Goal: Share content: Share content

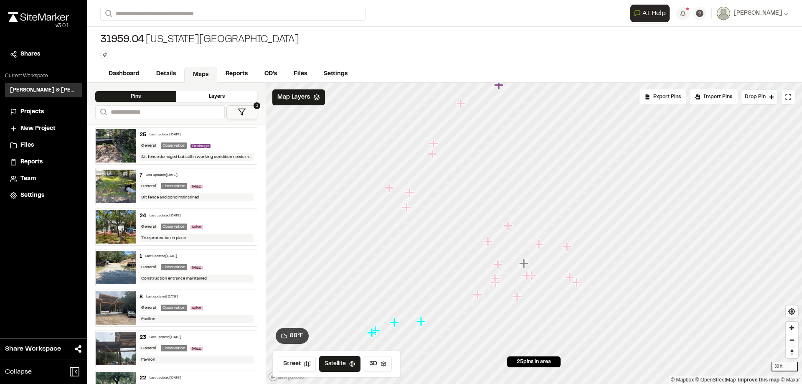
click at [33, 110] on span "Projects" at bounding box center [31, 111] width 23 height 9
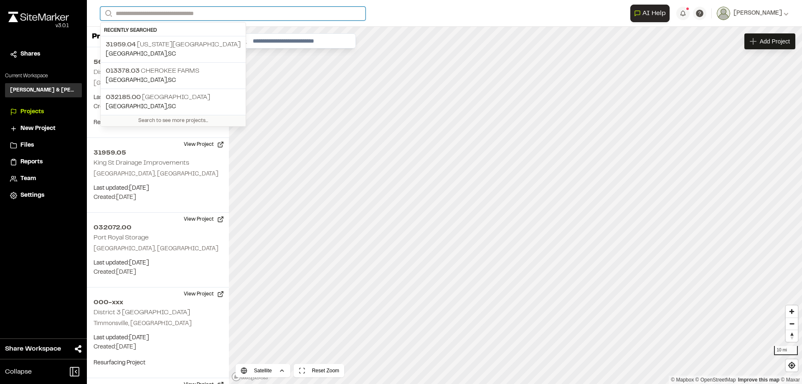
click at [156, 11] on input "Search" at bounding box center [232, 14] width 265 height 14
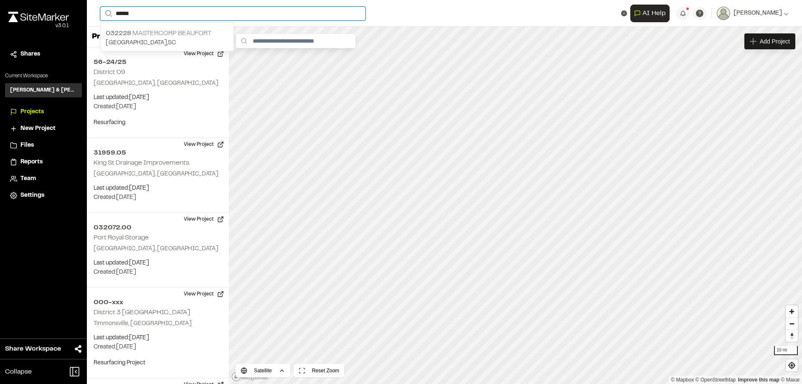
type input "******"
click at [162, 36] on p "032228 Mastercorp Beaufort" at bounding box center [167, 33] width 123 height 10
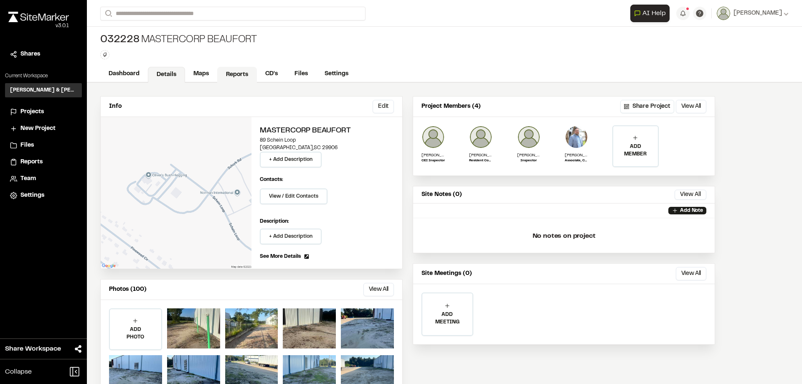
click at [238, 76] on link "Reports" at bounding box center [237, 75] width 40 height 16
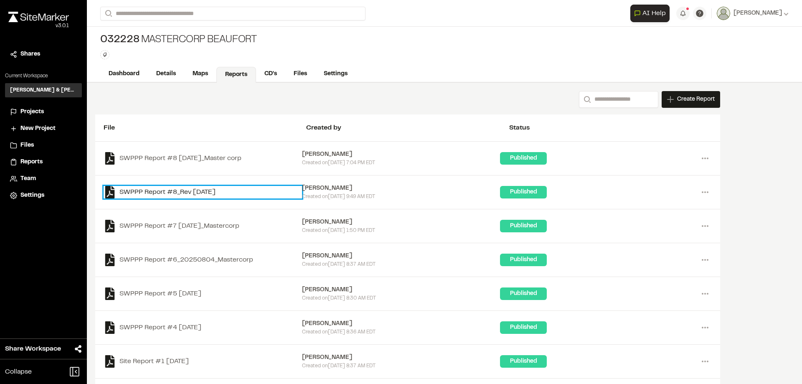
click at [221, 193] on link "SWPPP Report #8_Rev [DATE]" at bounding box center [203, 192] width 199 height 13
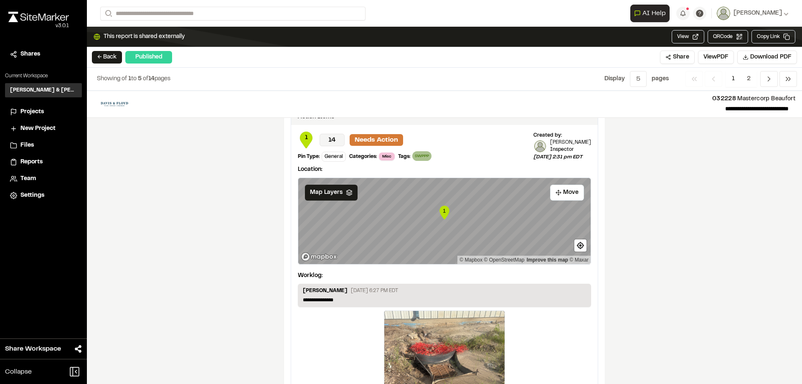
scroll to position [1453, 0]
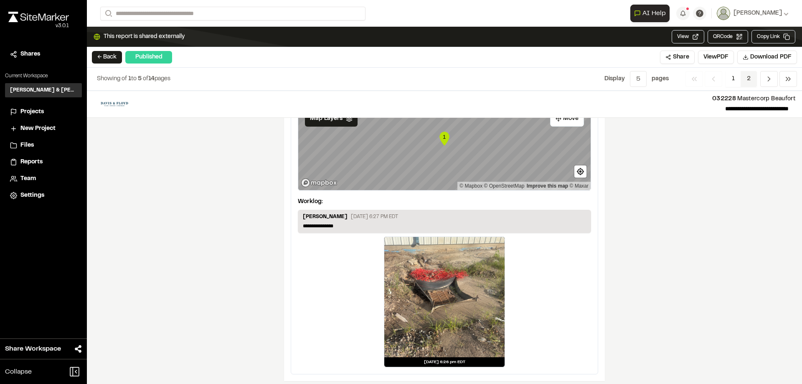
click at [745, 79] on span "2" at bounding box center [749, 79] width 16 height 16
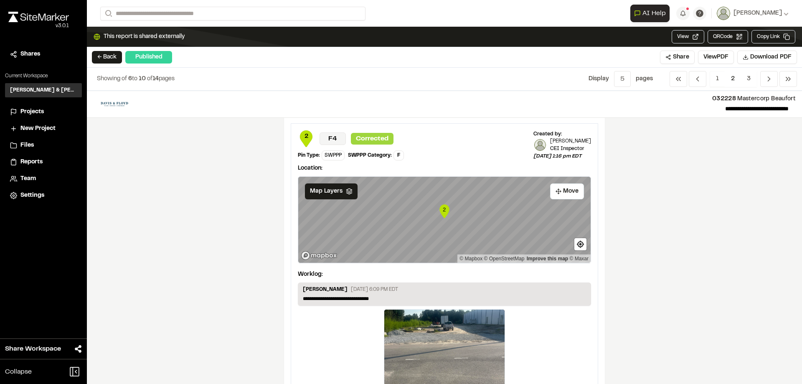
scroll to position [0, 0]
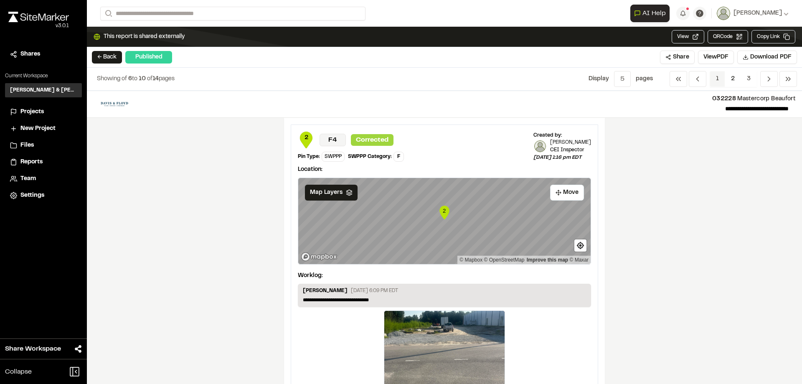
click at [713, 78] on span "1" at bounding box center [717, 79] width 15 height 16
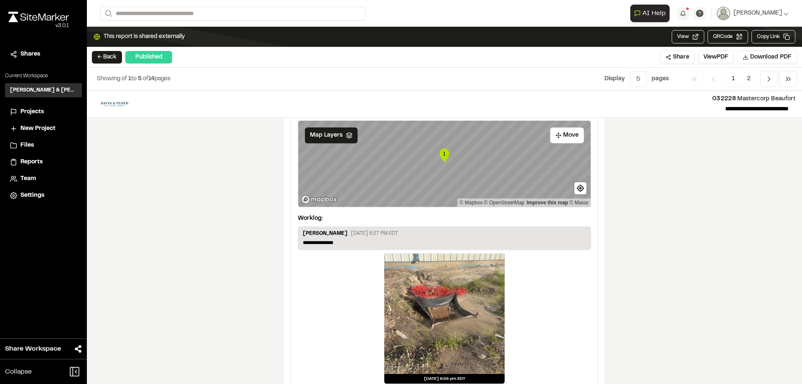
scroll to position [1453, 0]
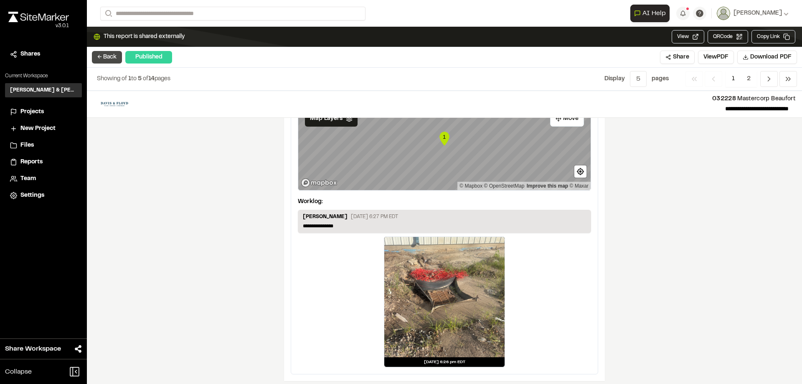
click at [108, 59] on button "← Back" at bounding box center [107, 57] width 30 height 13
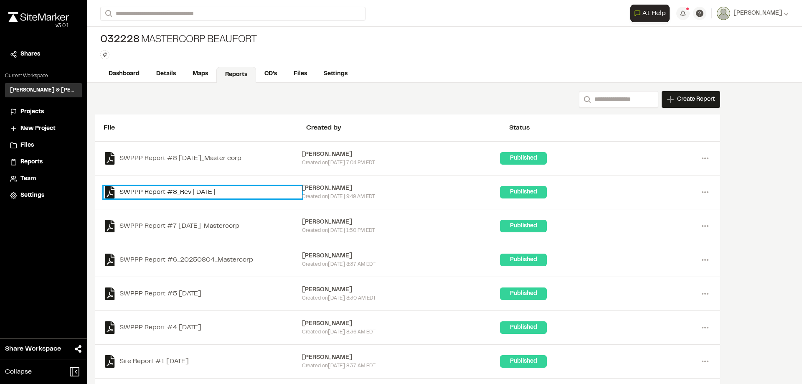
click at [197, 193] on link "SWPPP Report #8_Rev [DATE]" at bounding box center [203, 192] width 199 height 13
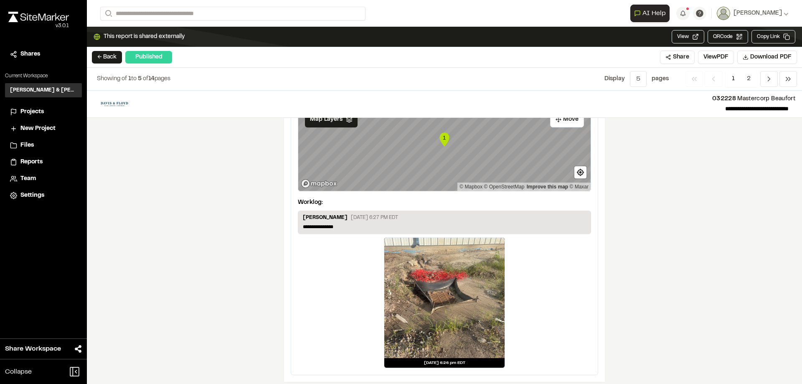
scroll to position [1453, 0]
click at [750, 72] on span "2" at bounding box center [749, 79] width 16 height 16
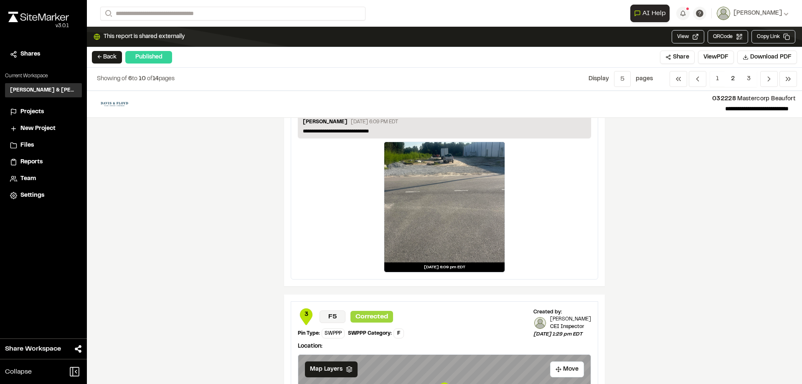
scroll to position [0, 0]
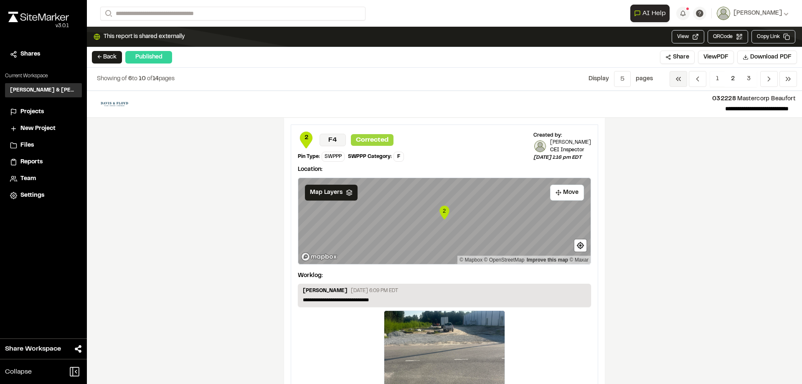
click at [679, 81] on icon "Navigation" at bounding box center [678, 79] width 8 height 8
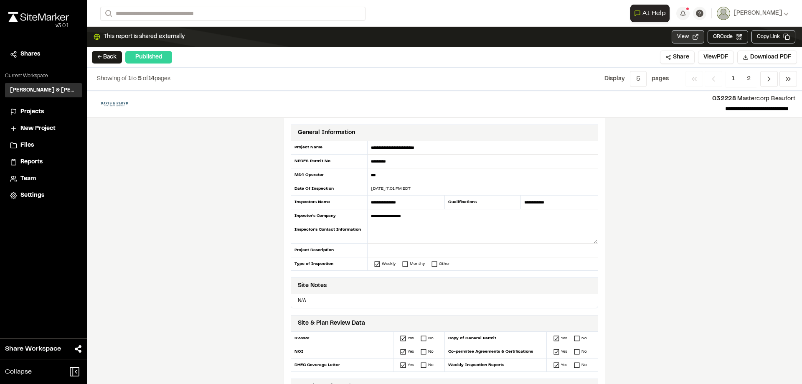
click at [687, 38] on button "View" at bounding box center [688, 36] width 33 height 13
click at [26, 110] on span "Projects" at bounding box center [31, 111] width 23 height 9
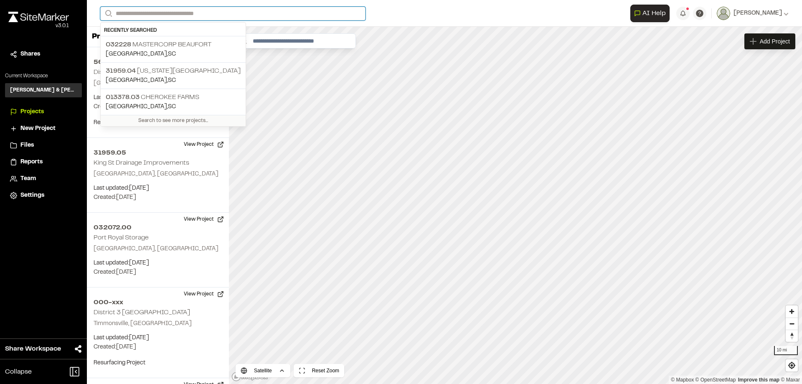
click at [156, 13] on input "Search" at bounding box center [232, 14] width 265 height 14
click at [173, 96] on p "013378.03 Cherokee Farms" at bounding box center [173, 97] width 135 height 10
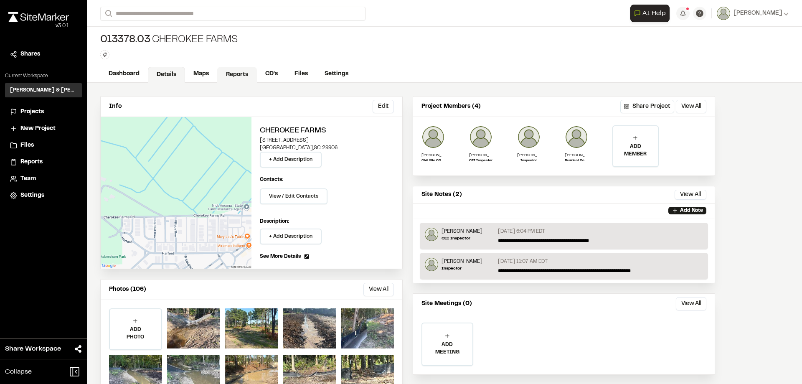
click at [234, 74] on link "Reports" at bounding box center [237, 75] width 40 height 16
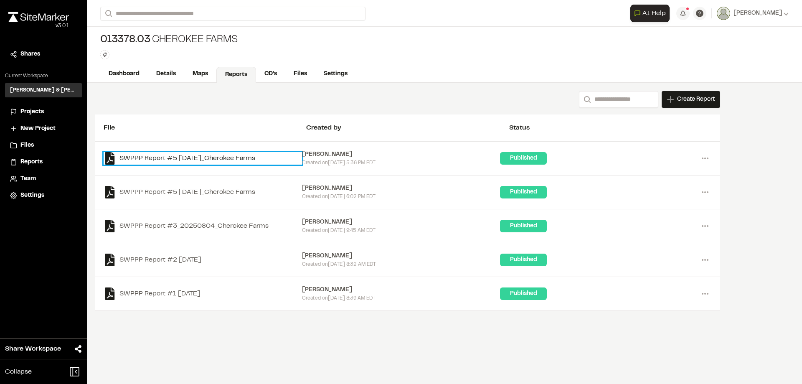
click at [227, 158] on link "SWPPP Report #5 2025-08-18_Cherokee Farms" at bounding box center [203, 158] width 199 height 13
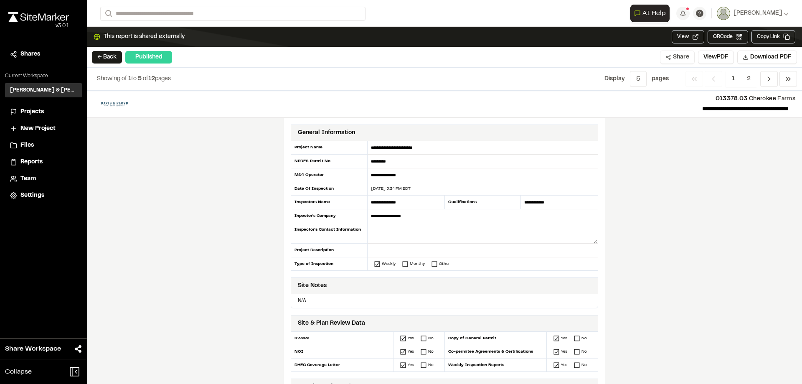
click at [677, 57] on button "Share" at bounding box center [677, 57] width 35 height 13
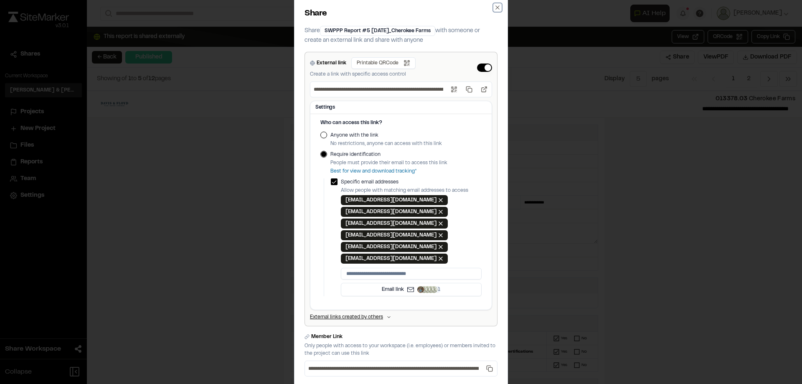
click at [496, 7] on icon "button" at bounding box center [498, 7] width 4 height 4
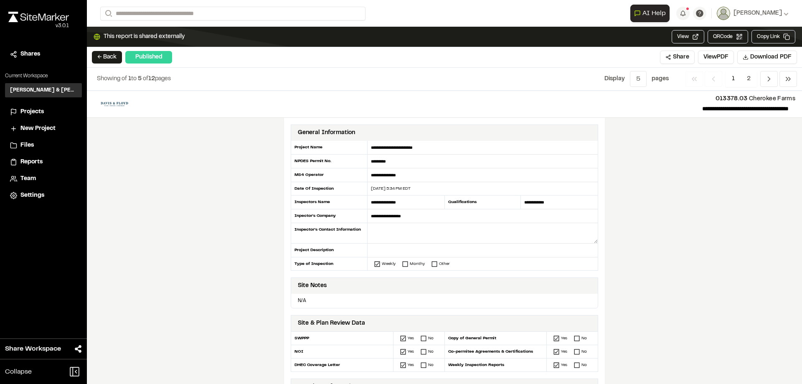
click at [32, 111] on span "Projects" at bounding box center [31, 111] width 23 height 9
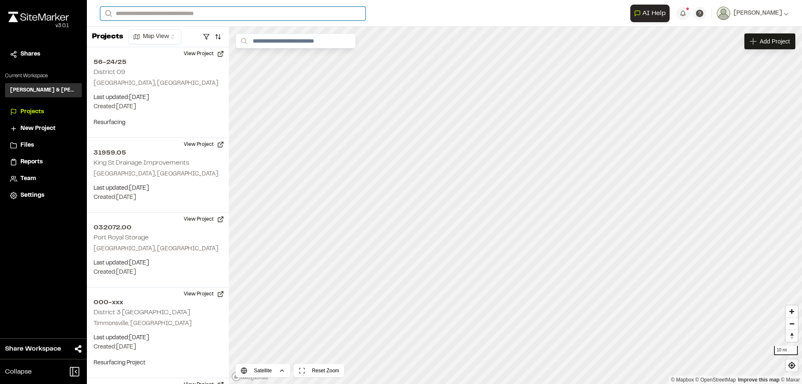
click at [159, 13] on input "Search" at bounding box center [232, 14] width 265 height 14
click at [163, 96] on p "013378.03 Cherokee Farms" at bounding box center [173, 97] width 135 height 10
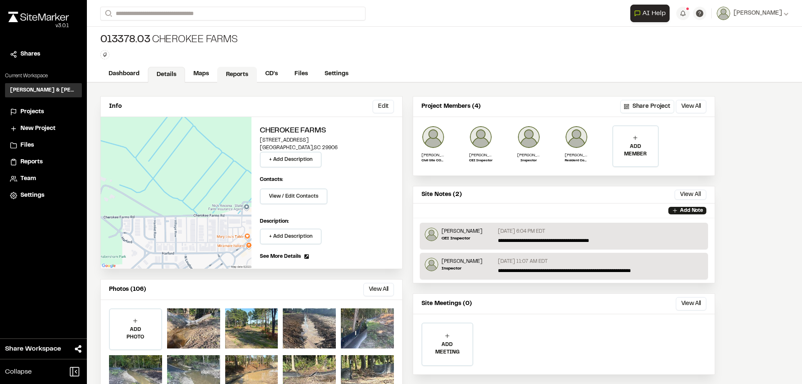
click at [226, 71] on link "Reports" at bounding box center [237, 75] width 40 height 16
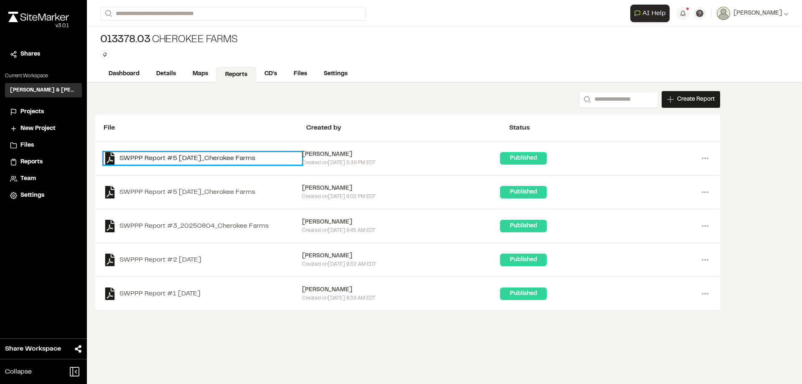
click at [226, 158] on link "SWPPP Report #5 2025-08-18_Cherokee Farms" at bounding box center [203, 158] width 199 height 13
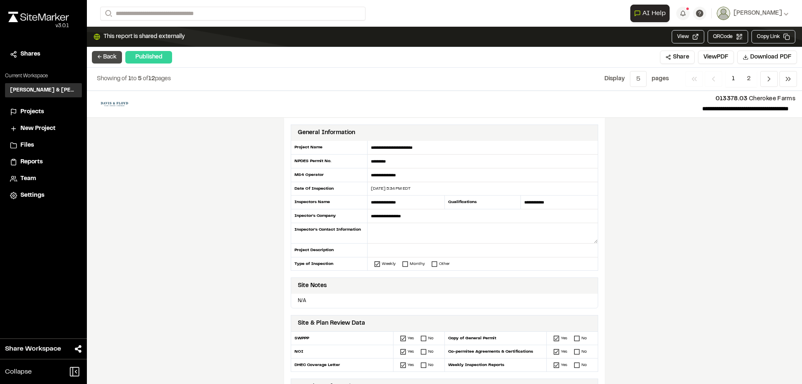
click at [114, 59] on button "← Back" at bounding box center [107, 57] width 30 height 13
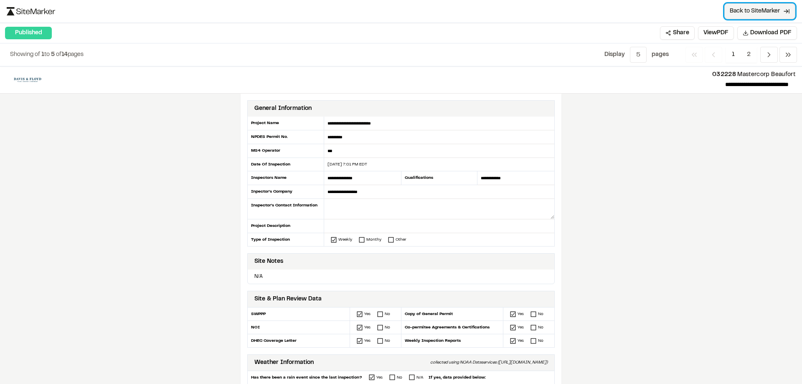
click at [762, 12] on span "Back to SiteMarker" at bounding box center [755, 11] width 50 height 8
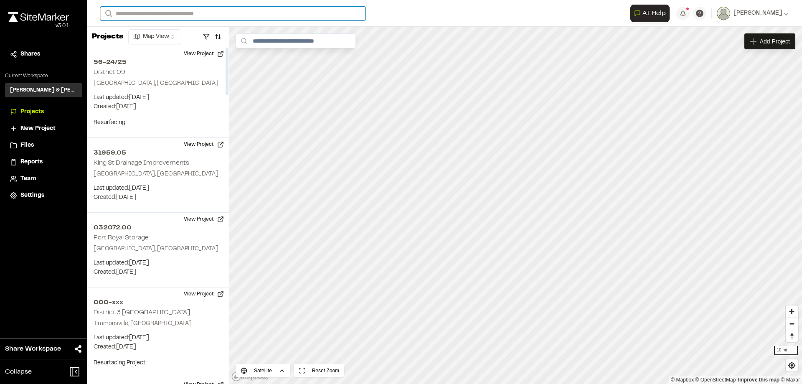
click at [165, 14] on input "Search" at bounding box center [232, 14] width 265 height 14
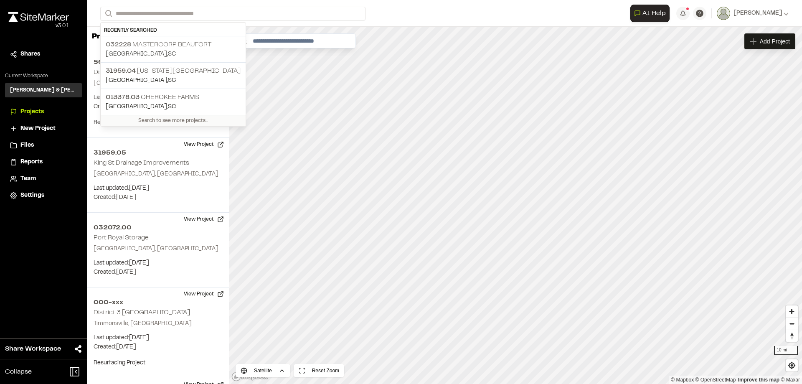
click at [167, 41] on p "032228 Mastercorp Beaufort" at bounding box center [173, 45] width 135 height 10
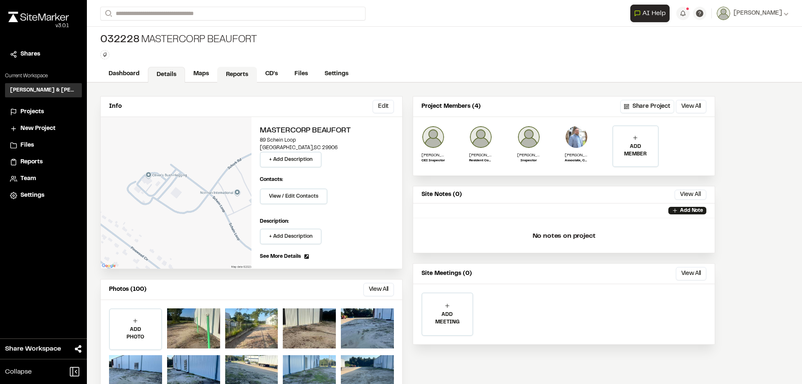
click at [234, 72] on link "Reports" at bounding box center [237, 75] width 40 height 16
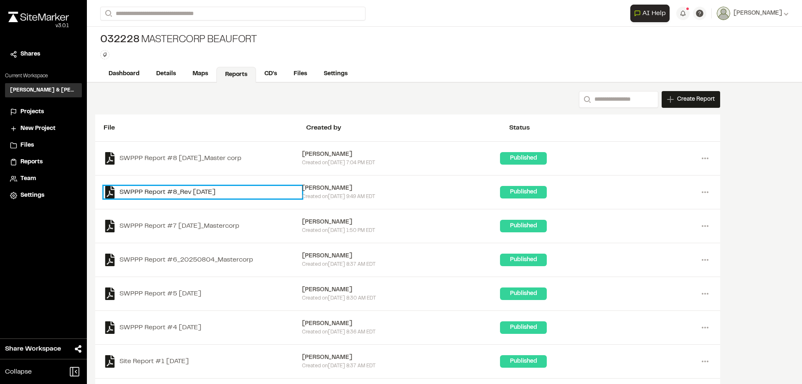
click at [223, 191] on link "SWPPP Report #8_Rev [DATE]" at bounding box center [203, 192] width 199 height 13
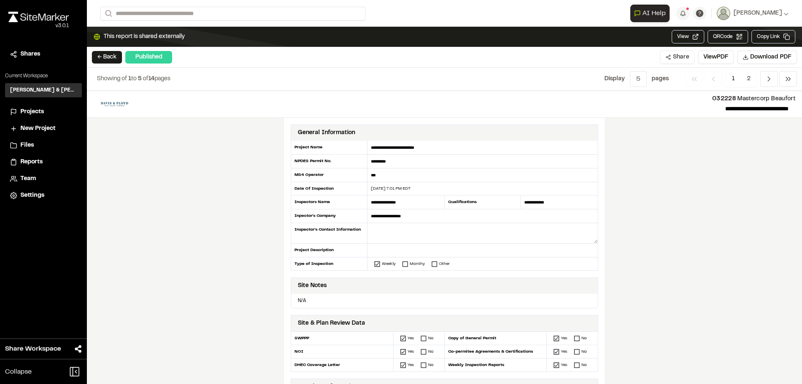
click at [670, 57] on icon at bounding box center [669, 57] width 6 height 6
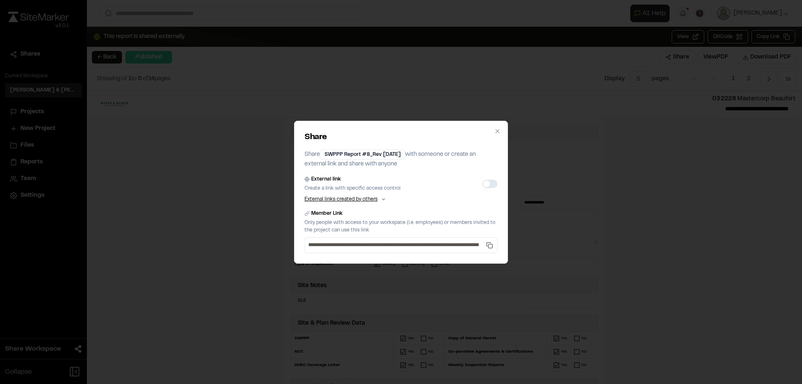
click at [486, 186] on button "External link" at bounding box center [490, 184] width 15 height 8
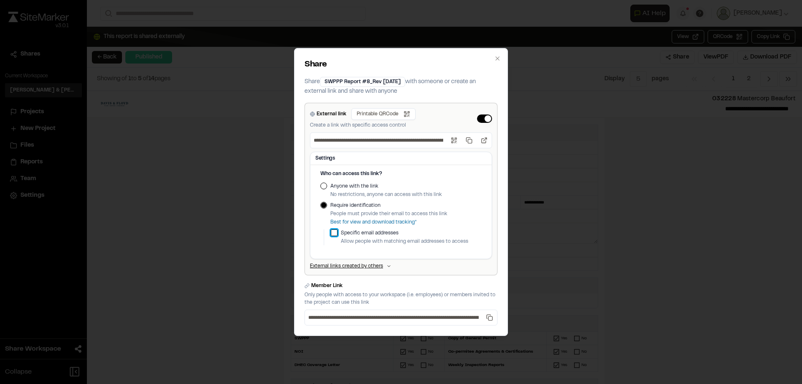
click at [337, 232] on button "button" at bounding box center [334, 232] width 7 height 7
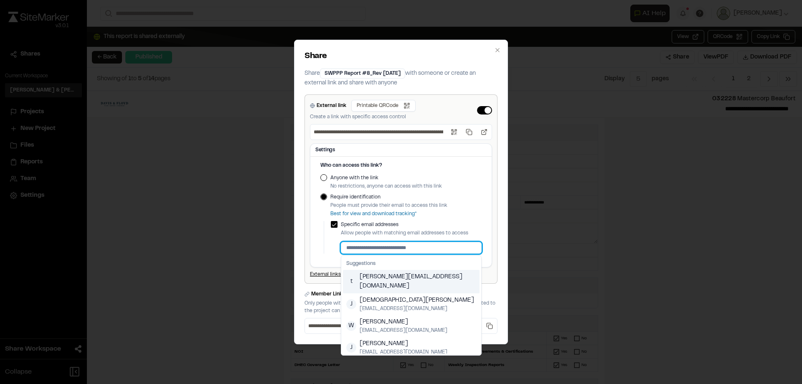
click at [378, 247] on input at bounding box center [411, 248] width 141 height 12
click at [364, 248] on input at bounding box center [411, 248] width 141 height 12
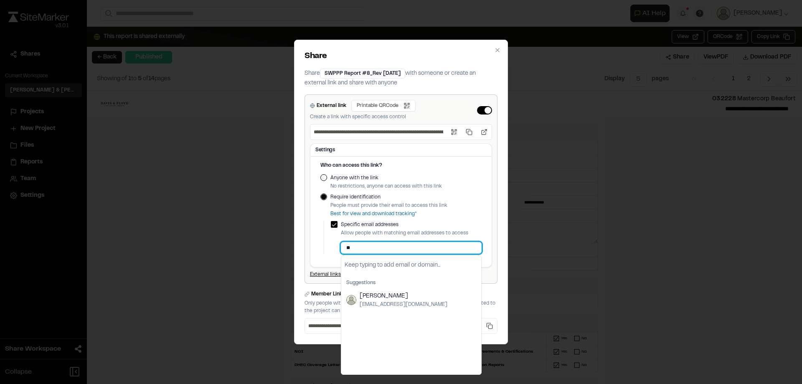
type input "*"
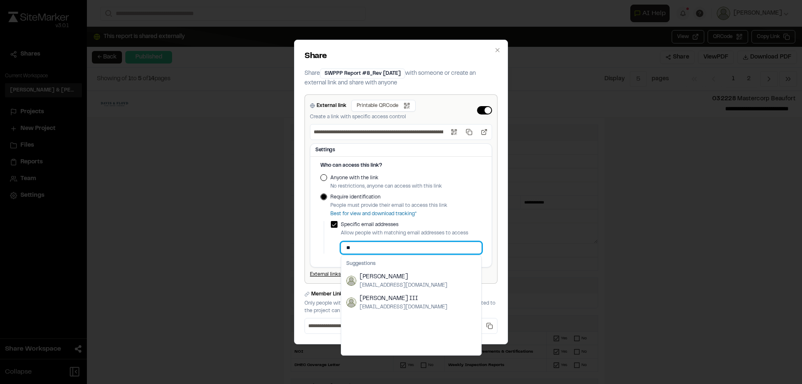
type input "*"
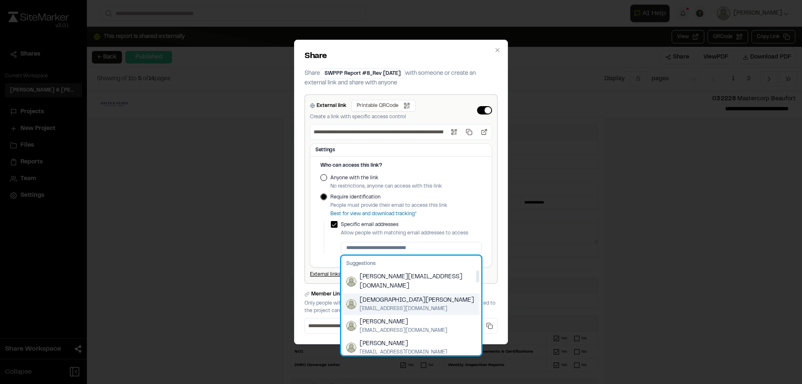
click at [388, 296] on span "Judah Wood" at bounding box center [417, 300] width 115 height 9
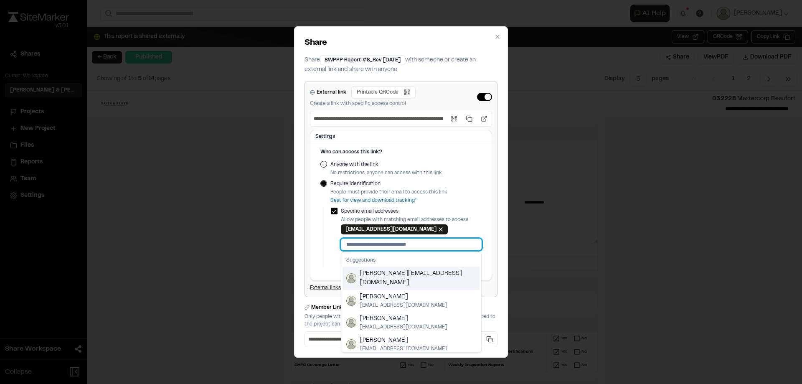
click at [366, 244] on input at bounding box center [411, 245] width 141 height 12
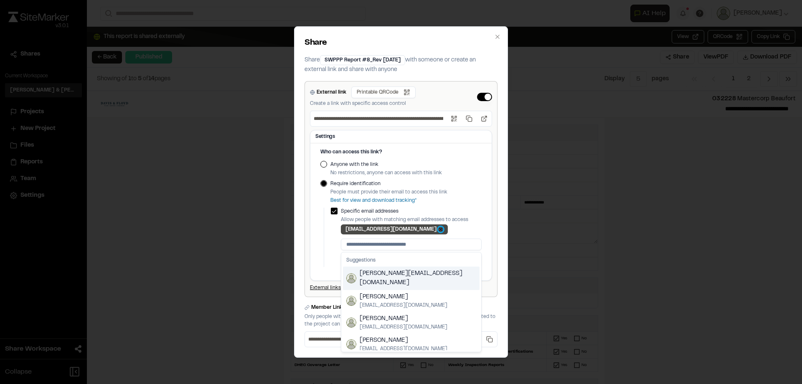
click at [438, 231] on button "Remove judah.wood@bcgov.net" at bounding box center [440, 229] width 5 height 5
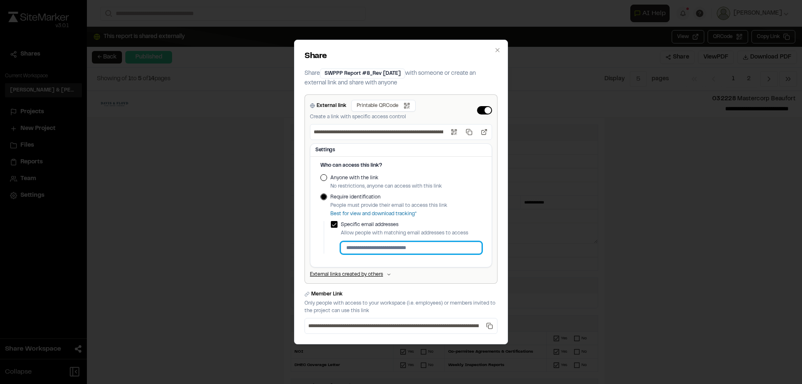
click at [363, 249] on input at bounding box center [411, 248] width 141 height 12
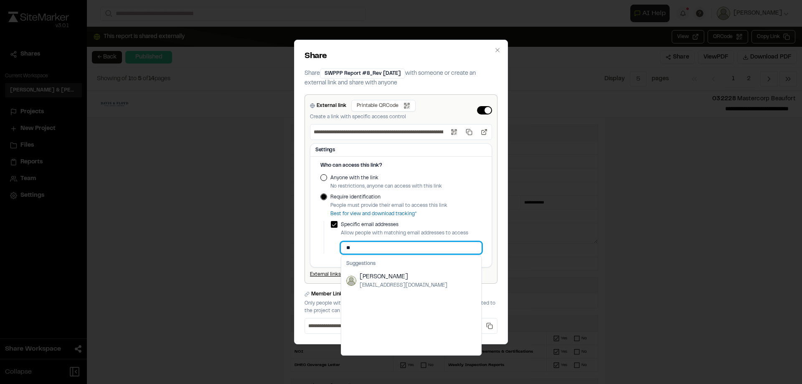
type input "*"
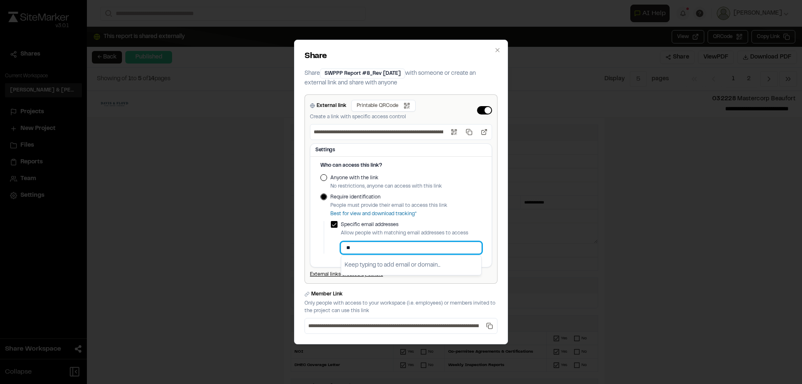
type input "*"
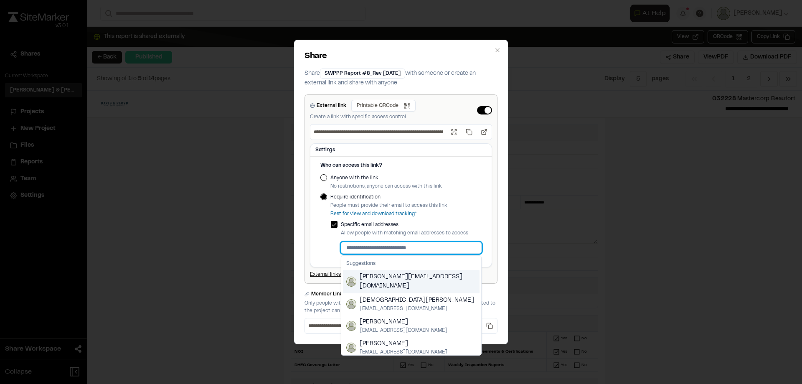
click at [364, 244] on input at bounding box center [411, 248] width 141 height 12
paste input "**********"
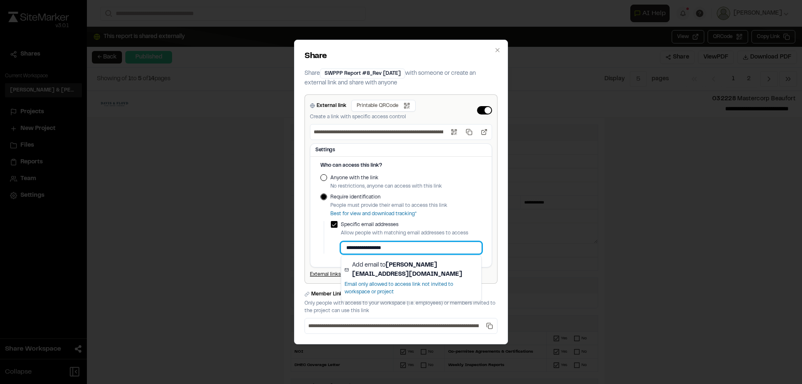
type input "**********"
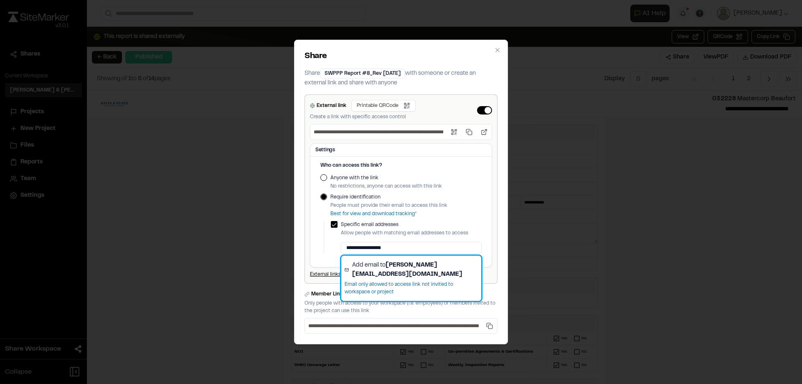
click at [394, 266] on strong "ryan@lathersp.com" at bounding box center [407, 270] width 110 height 14
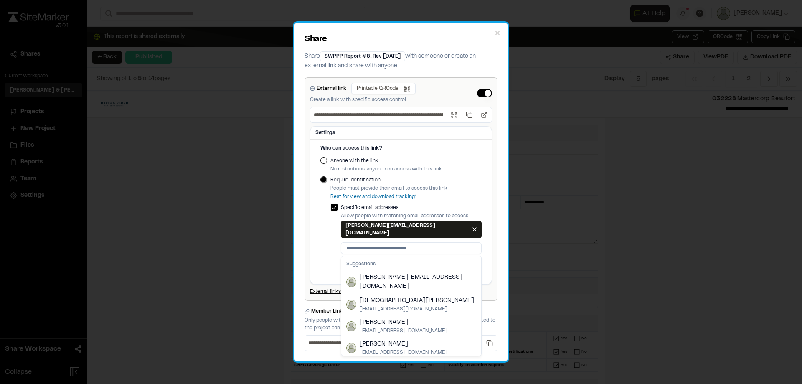
click at [492, 229] on div "**********" at bounding box center [401, 189] width 193 height 224
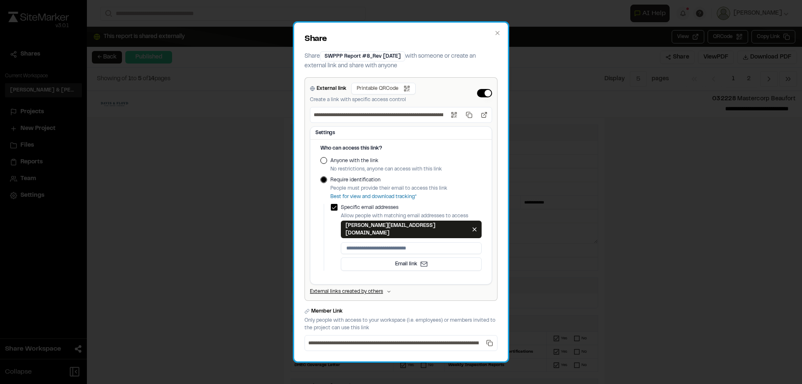
click at [405, 58] on div "SWPPP Report #8_Rev 2025-08-18" at bounding box center [362, 56] width 85 height 10
click at [405, 59] on div "SWPPP Report #8_Rev 2025-08-18" at bounding box center [362, 56] width 85 height 10
click at [405, 60] on div "SWPPP Report #8_Rev 2025-08-18" at bounding box center [362, 56] width 85 height 10
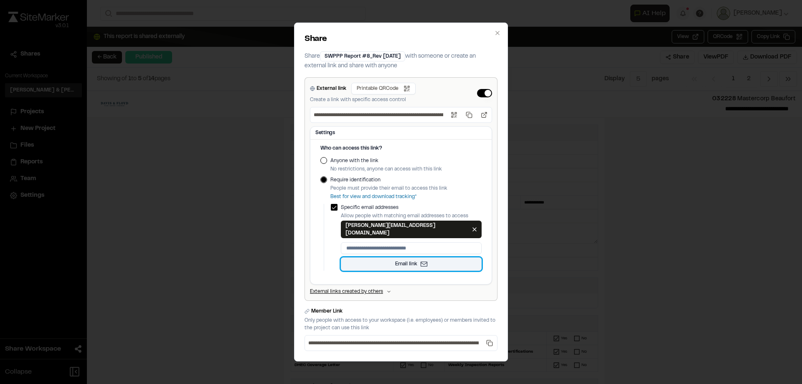
click at [425, 261] on button "Email link" at bounding box center [411, 263] width 141 height 13
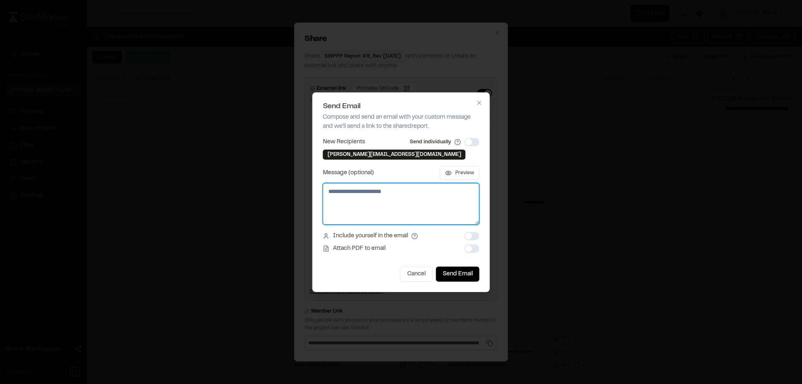
click at [368, 196] on textarea "Message (optional)" at bounding box center [401, 204] width 157 height 42
type textarea "**********"
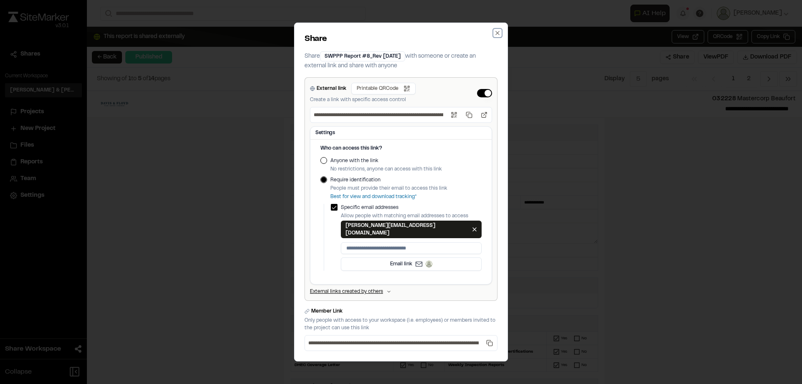
click at [499, 34] on icon "button" at bounding box center [497, 33] width 7 height 7
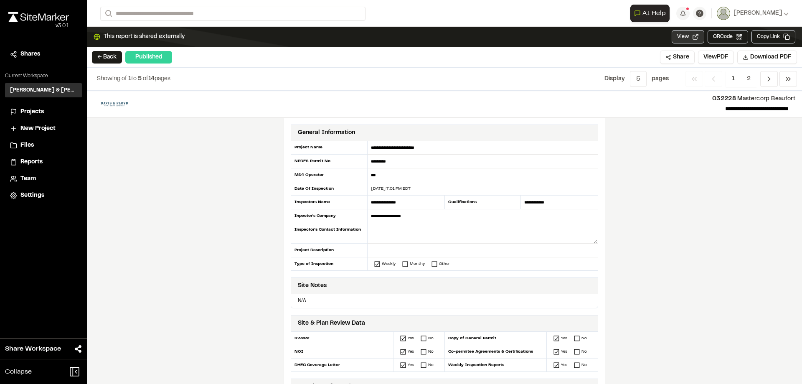
click at [688, 36] on button "View" at bounding box center [688, 36] width 33 height 13
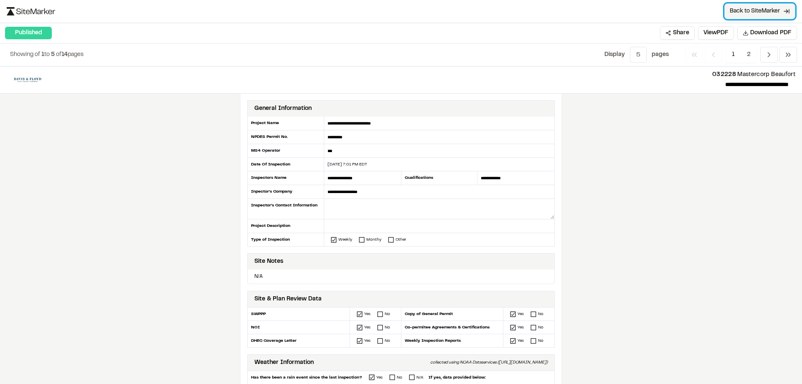
click at [751, 11] on span "Back to SiteMarker" at bounding box center [755, 11] width 50 height 8
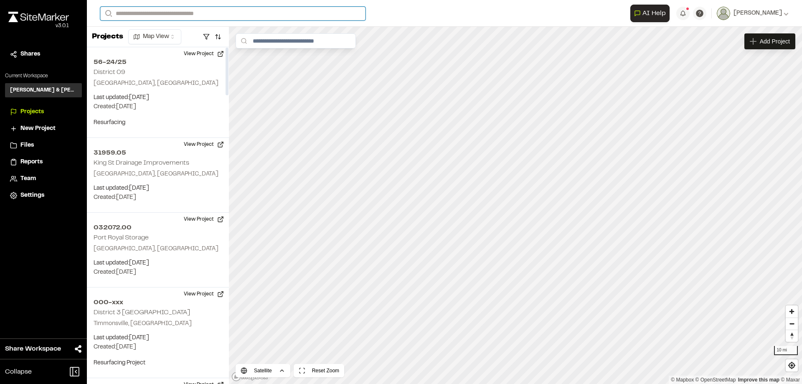
click at [193, 16] on input "Search" at bounding box center [232, 14] width 265 height 14
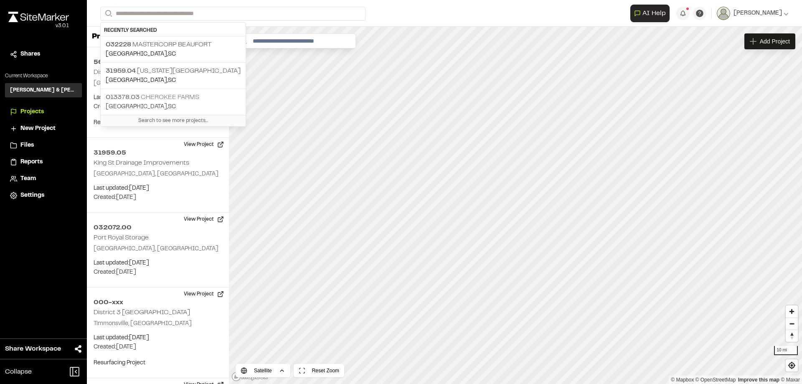
click at [163, 94] on p "013378.03 Cherokee Farms" at bounding box center [173, 97] width 135 height 10
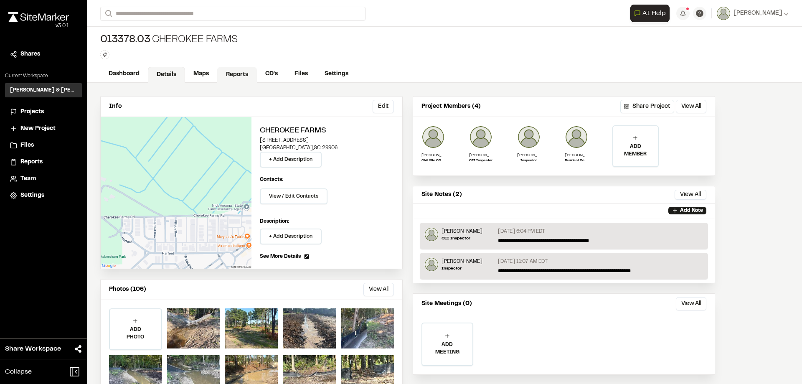
click at [244, 73] on link "Reports" at bounding box center [237, 75] width 40 height 16
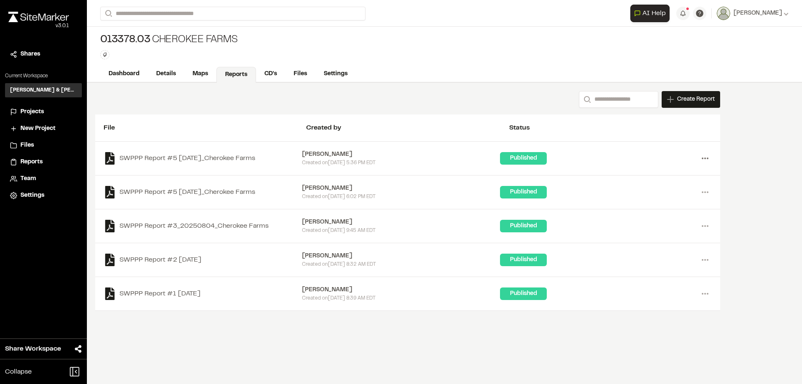
click at [705, 158] on circle at bounding box center [706, 159] width 2 height 2
click at [661, 203] on div "Share" at bounding box center [675, 201] width 73 height 13
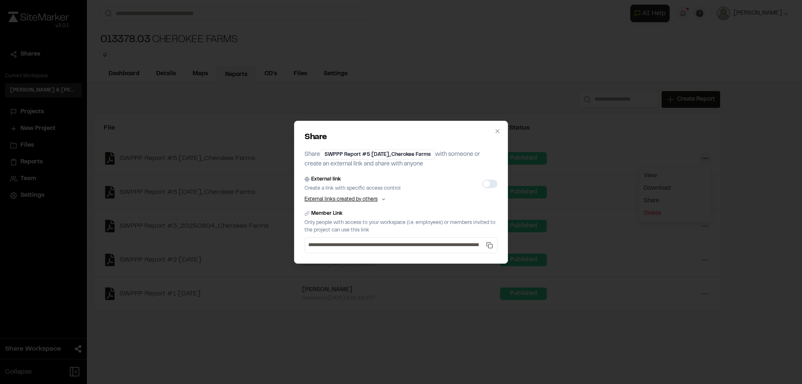
click at [487, 182] on button "External link" at bounding box center [490, 184] width 15 height 8
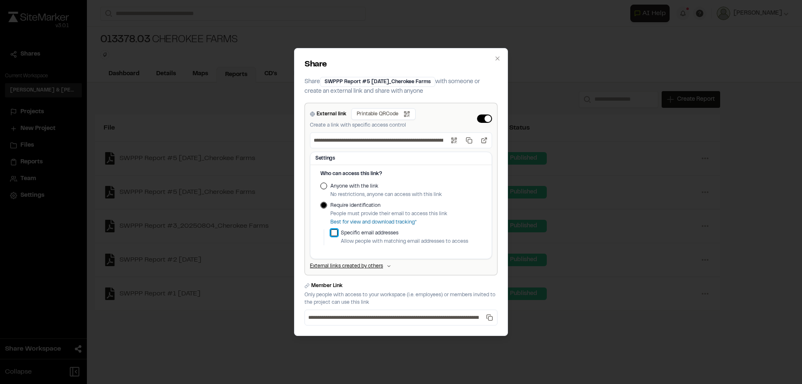
click at [335, 234] on button "button" at bounding box center [334, 232] width 7 height 7
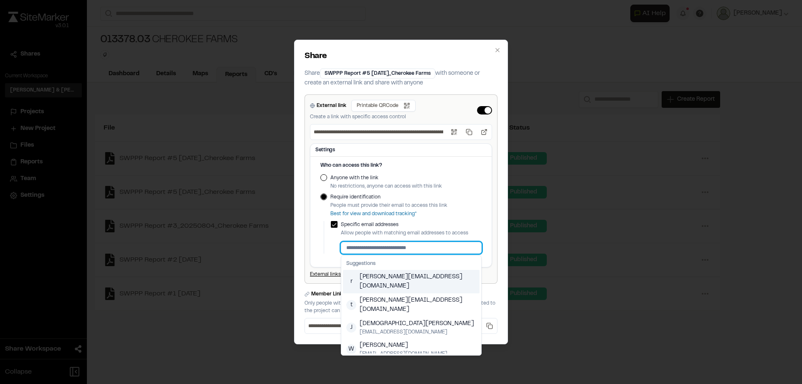
click at [372, 247] on input at bounding box center [411, 248] width 141 height 12
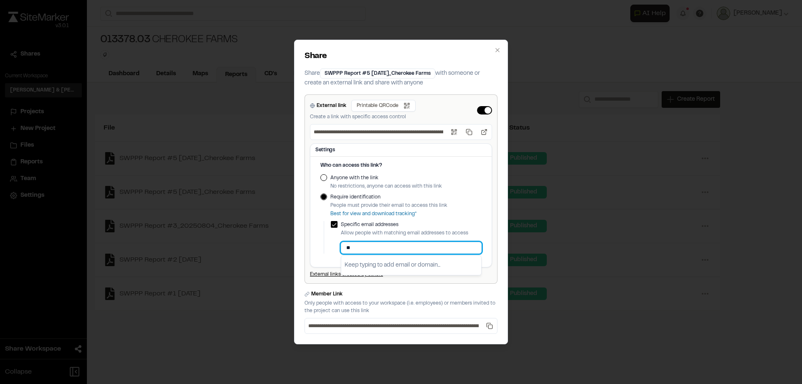
type input "*"
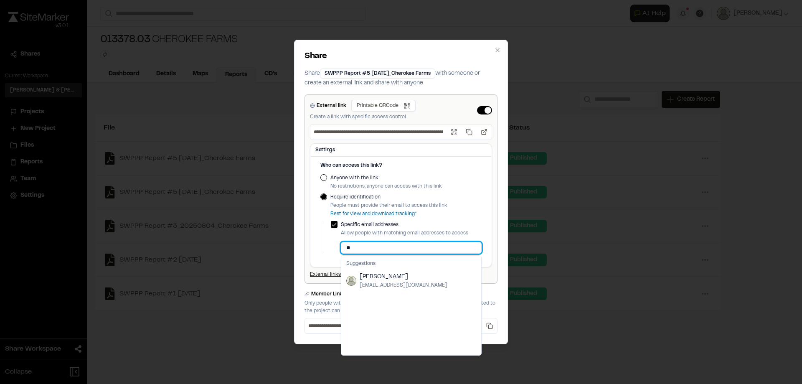
type input "*"
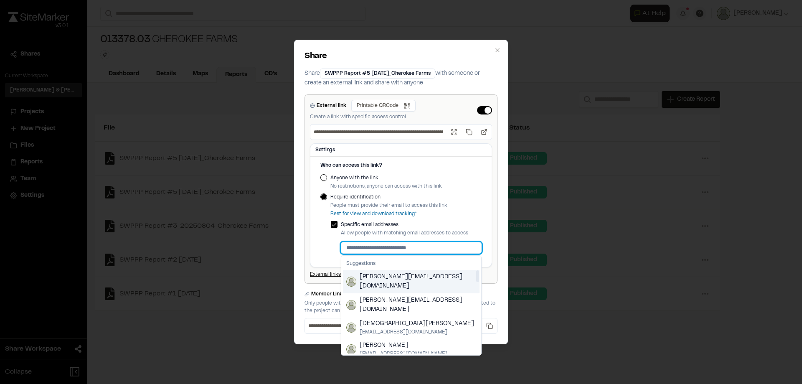
click at [386, 248] on input at bounding box center [411, 248] width 141 height 12
paste input "**********"
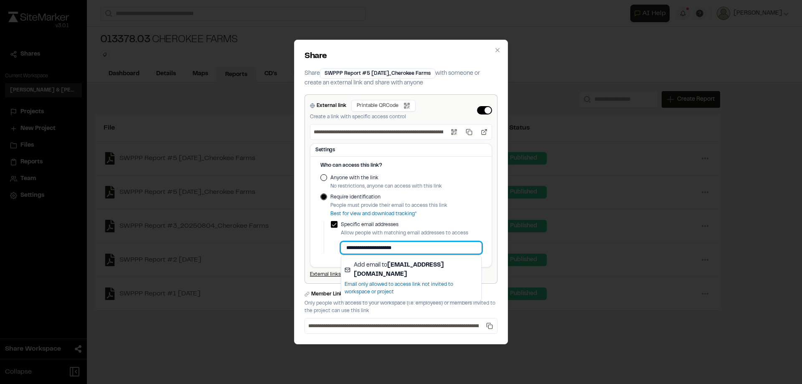
type input "**********"
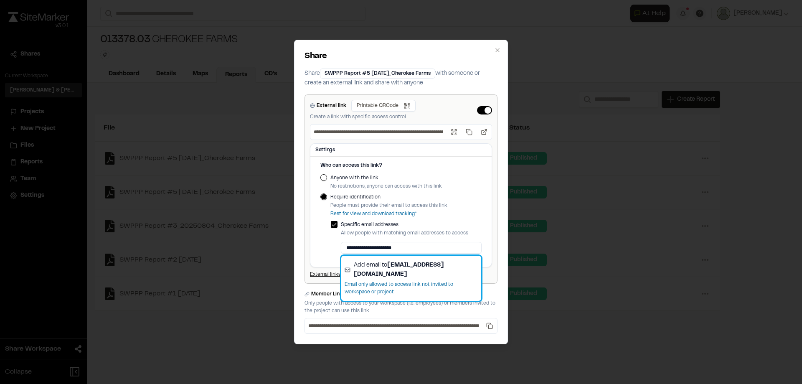
click at [443, 264] on strong "[EMAIL_ADDRESS][DOMAIN_NAME]" at bounding box center [399, 270] width 90 height 14
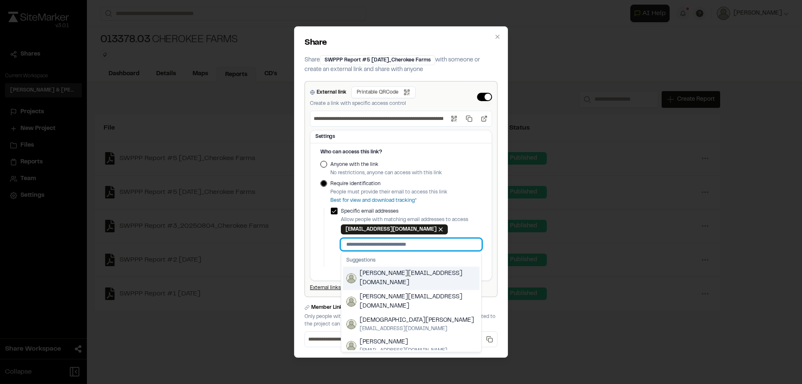
click at [397, 245] on input at bounding box center [411, 245] width 141 height 12
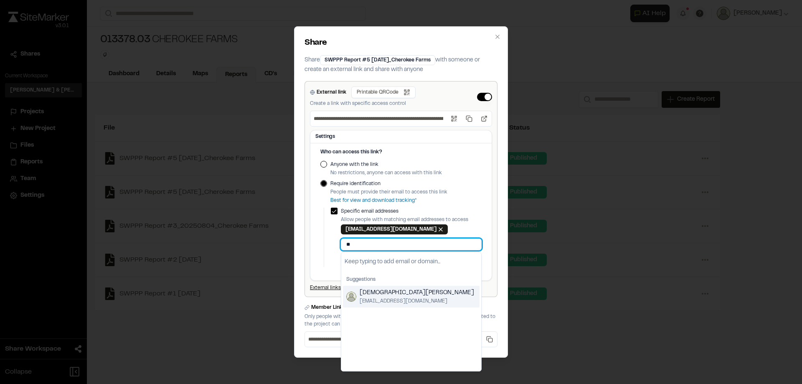
type input "**"
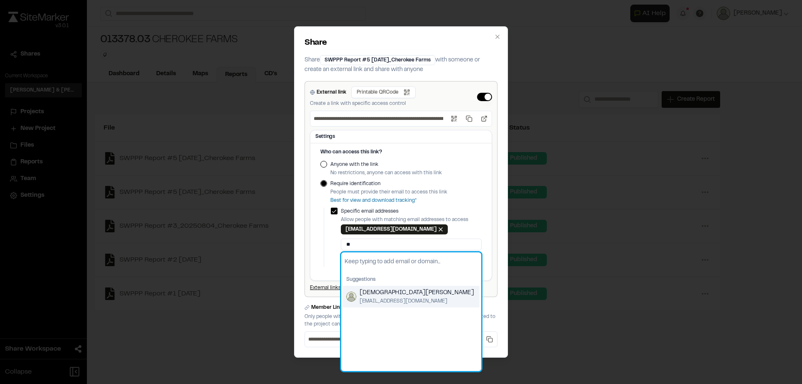
click at [406, 292] on span "Judah Wood" at bounding box center [417, 292] width 115 height 9
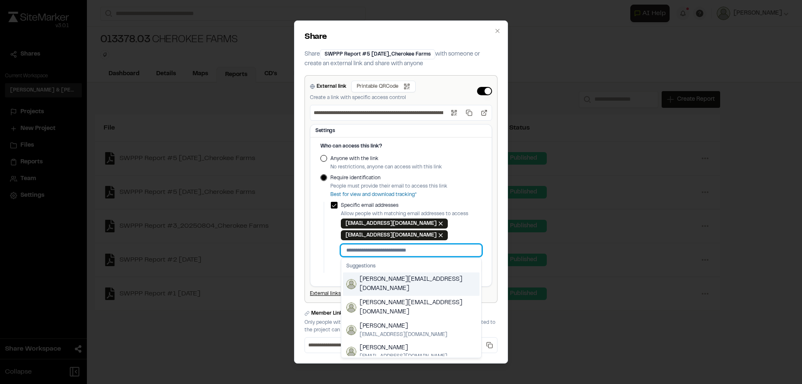
click at [400, 251] on input at bounding box center [411, 250] width 141 height 12
paste input "**********"
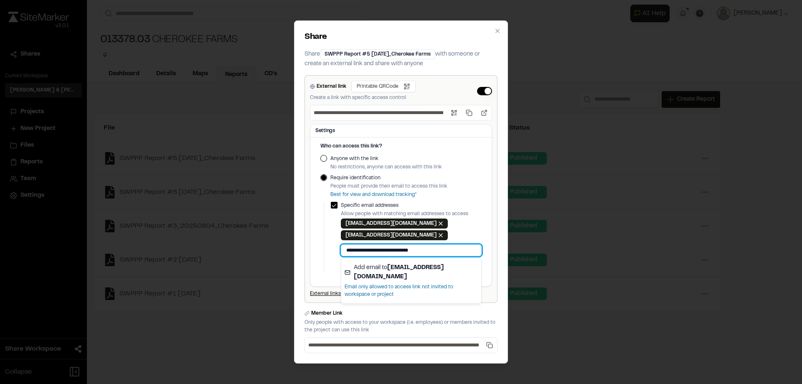
type input "**********"
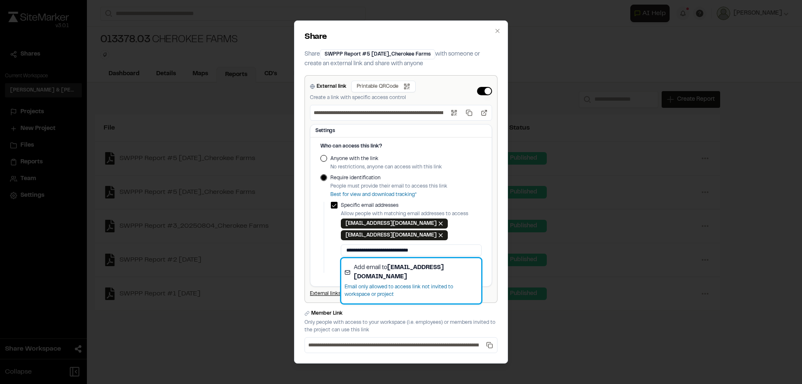
click at [402, 277] on strong "khood@jrwilsonconstruction.com" at bounding box center [399, 272] width 90 height 14
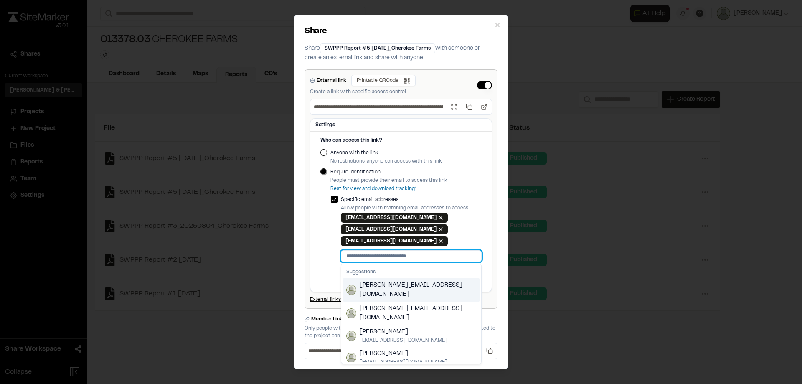
click at [436, 255] on input at bounding box center [411, 256] width 141 height 12
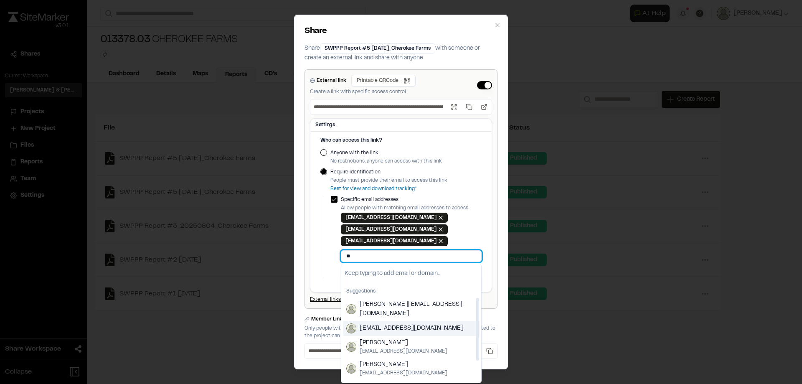
type input "**"
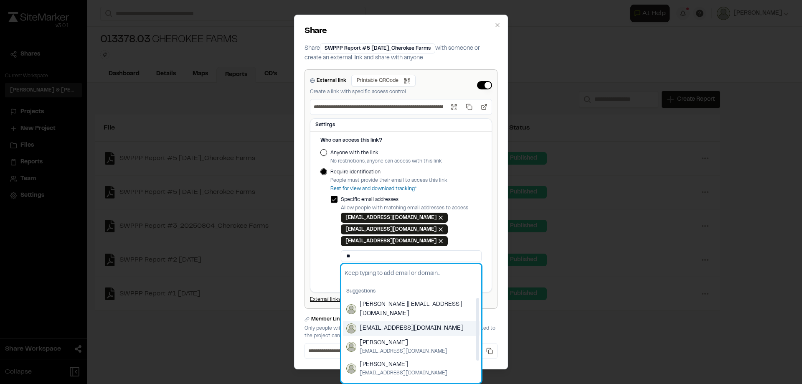
click at [399, 324] on span "aklosterman@davisfloyd.com" at bounding box center [412, 328] width 104 height 9
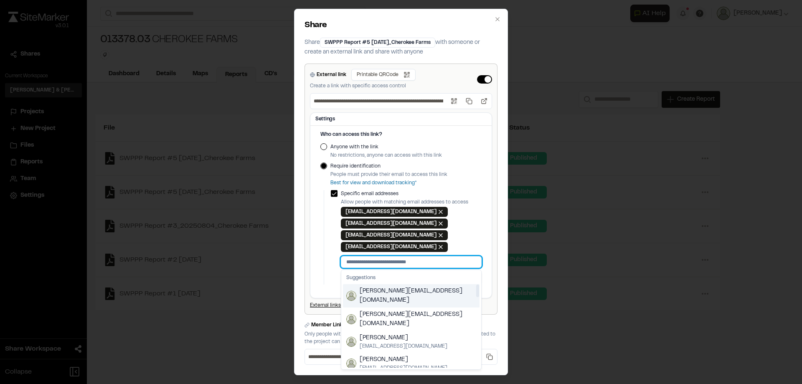
click at [425, 258] on input at bounding box center [411, 262] width 141 height 12
type input "**********"
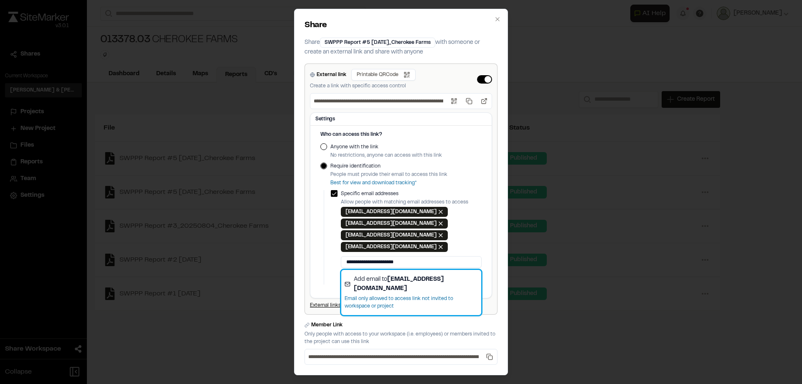
click at [420, 280] on strong "lstroble@davisfloyd.com" at bounding box center [399, 284] width 90 height 14
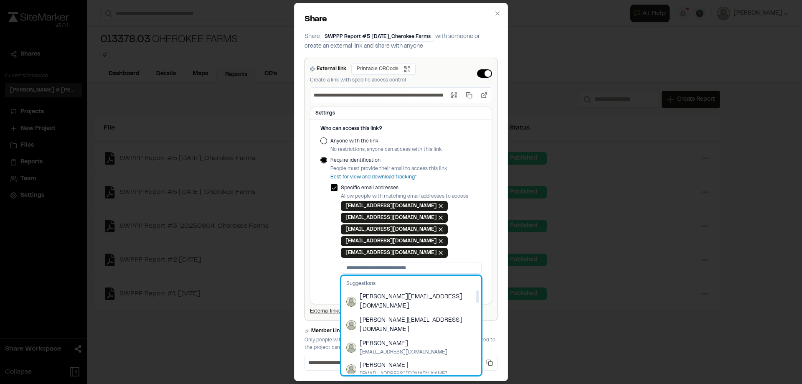
click at [384, 383] on span "[PERSON_NAME]" at bounding box center [404, 387] width 88 height 9
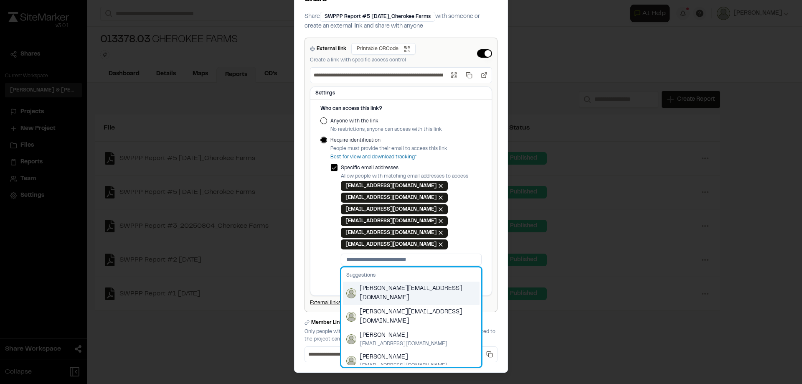
scroll to position [20, 0]
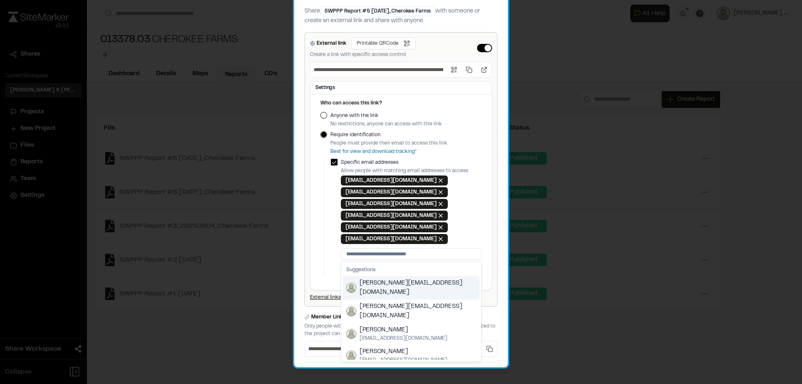
click at [494, 209] on div "**********" at bounding box center [401, 169] width 193 height 275
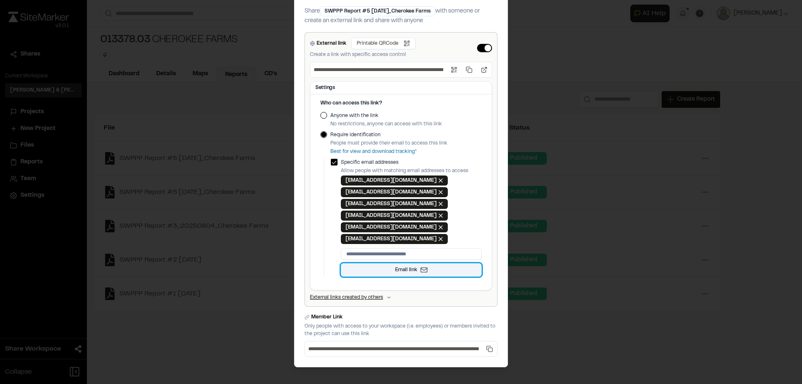
click at [398, 272] on span "Email link" at bounding box center [406, 270] width 22 height 8
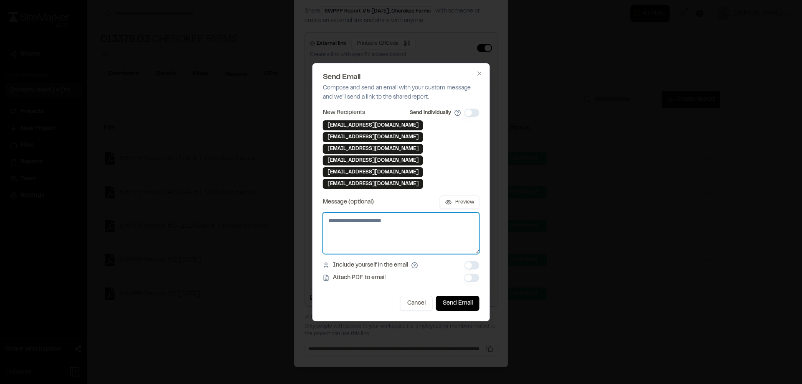
click at [352, 212] on textarea "Message (optional)" at bounding box center [401, 233] width 157 height 42
click at [467, 268] on button "Include yourself in the email" at bounding box center [472, 265] width 15 height 8
click at [468, 261] on button "Include yourself in the email" at bounding box center [472, 265] width 15 height 8
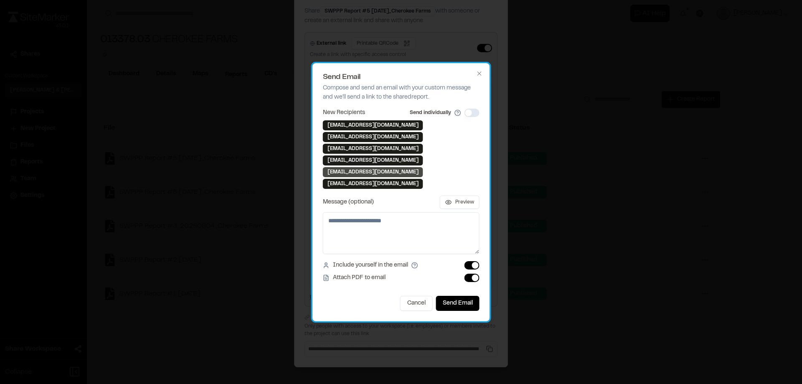
click at [419, 168] on span "lstroble@davisfloyd.com" at bounding box center [373, 172] width 91 height 8
click at [439, 171] on div "pkelly@habershamsc.com judah.wood@bcgov.net khood@jrwilsonconstruction.com aklo…" at bounding box center [401, 154] width 157 height 69
click at [419, 168] on span "lstroble@davisfloyd.com" at bounding box center [373, 172] width 91 height 8
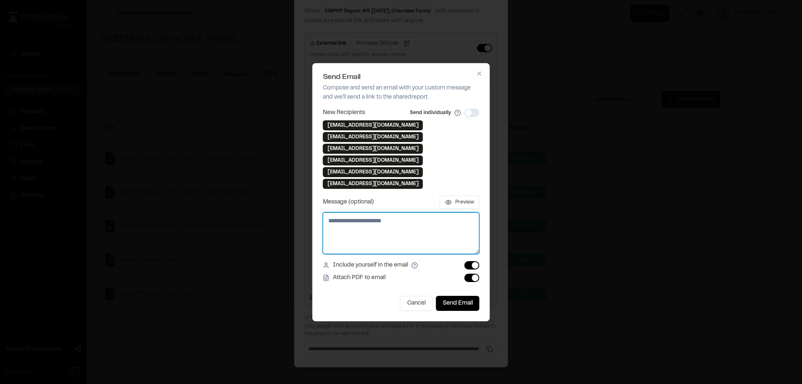
click at [359, 214] on textarea "Message (optional)" at bounding box center [401, 233] width 157 height 42
click at [415, 212] on textarea "**********" at bounding box center [401, 233] width 157 height 42
type textarea "**********"
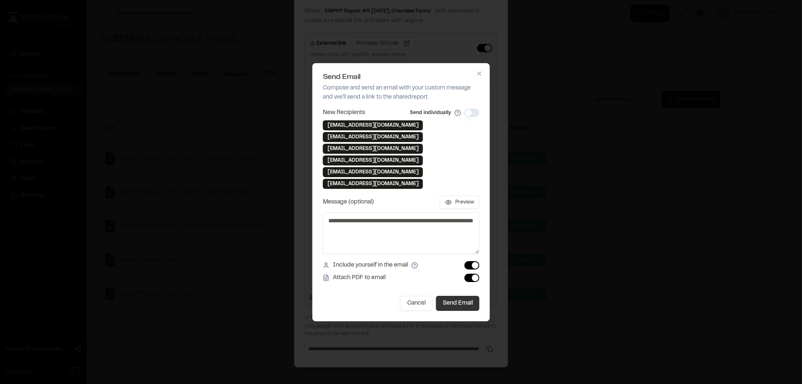
click at [465, 296] on button "Send Email" at bounding box center [457, 303] width 43 height 15
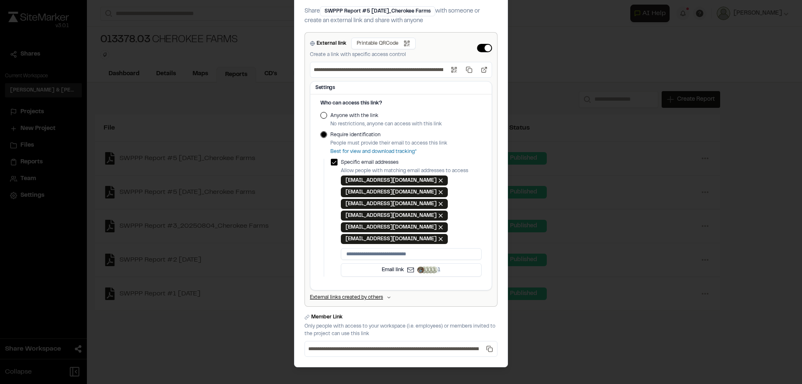
click at [742, 137] on div "**********" at bounding box center [401, 192] width 802 height 384
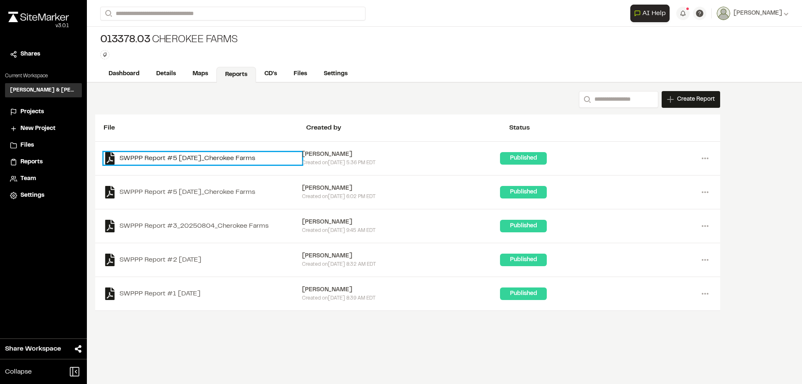
click at [248, 160] on link "SWPPP Report #5 [DATE]_Cherokee Farms" at bounding box center [203, 158] width 199 height 13
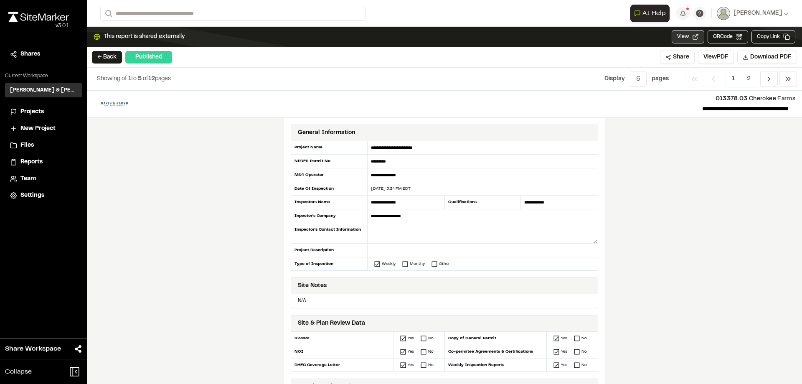
click at [687, 37] on button "View" at bounding box center [688, 36] width 33 height 13
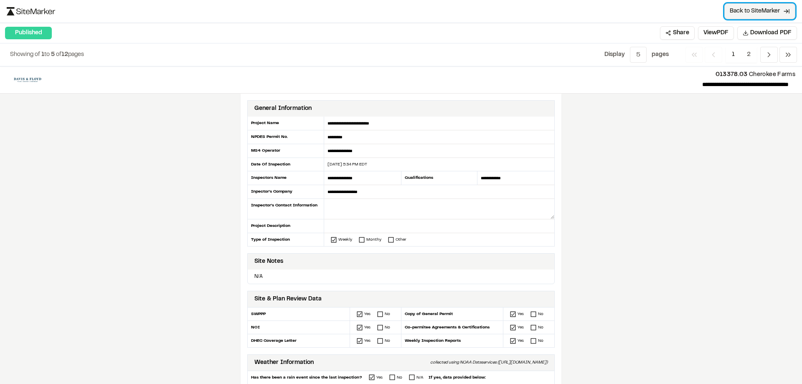
click at [761, 13] on span "Back to SiteMarker" at bounding box center [755, 11] width 50 height 8
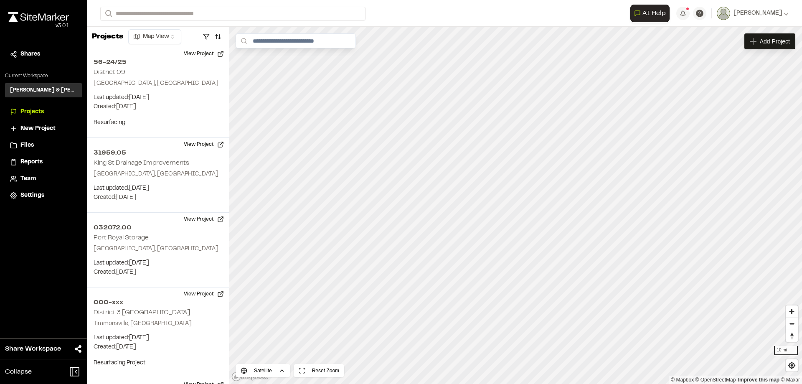
click at [31, 162] on span "Reports" at bounding box center [31, 162] width 22 height 9
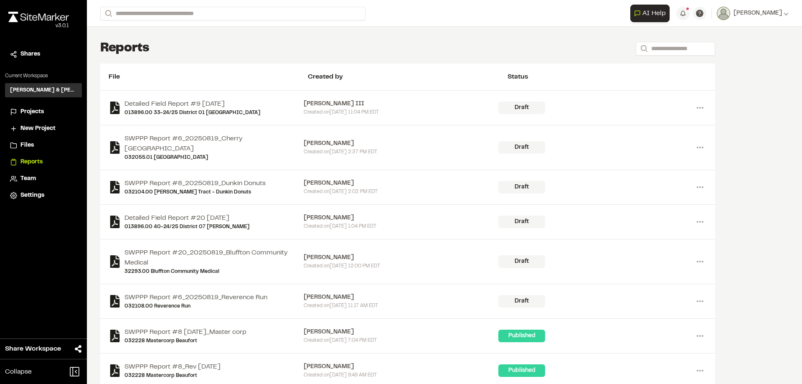
click at [33, 112] on span "Projects" at bounding box center [31, 111] width 23 height 9
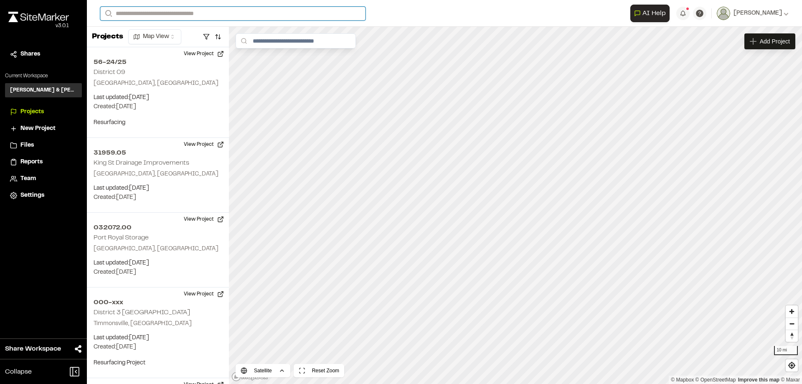
click at [182, 13] on input "Search" at bounding box center [232, 14] width 265 height 14
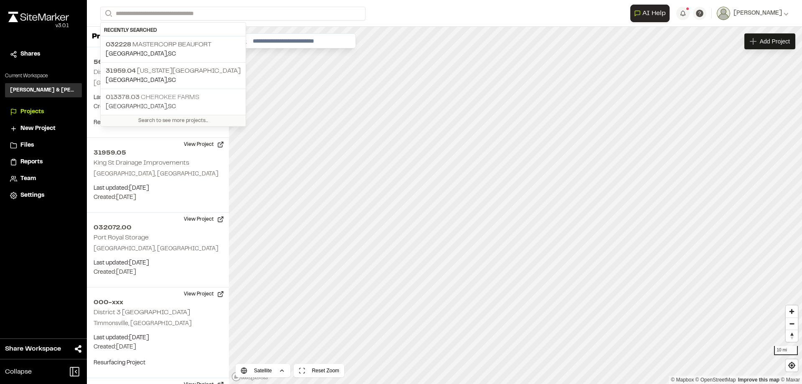
click at [179, 96] on p "013378.03 Cherokee Farms" at bounding box center [173, 97] width 135 height 10
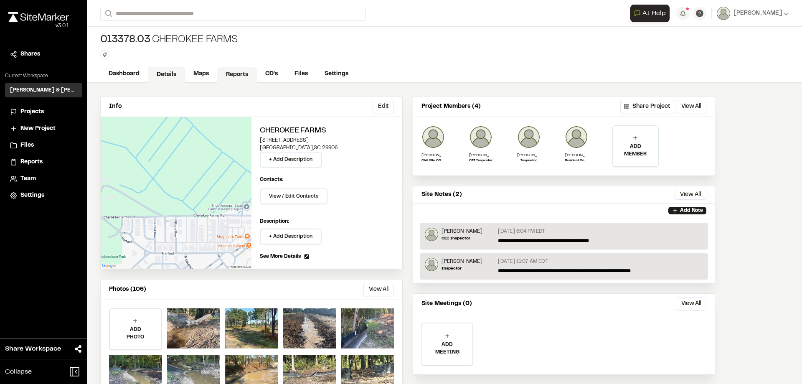
click at [229, 74] on link "Reports" at bounding box center [237, 75] width 40 height 16
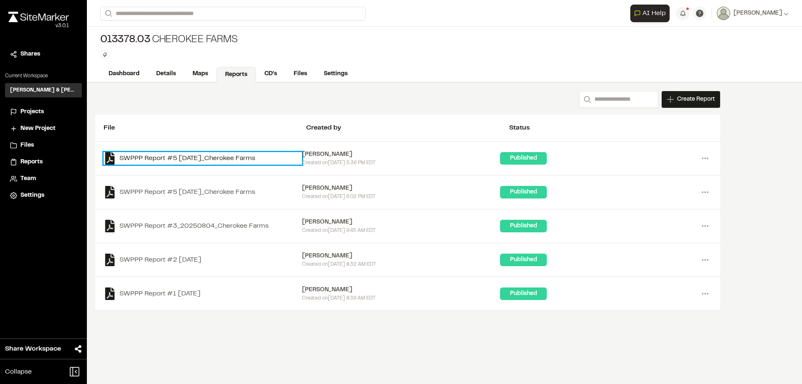
click at [244, 158] on link "SWPPP Report #5 2025-08-18_Cherokee Farms" at bounding box center [203, 158] width 199 height 13
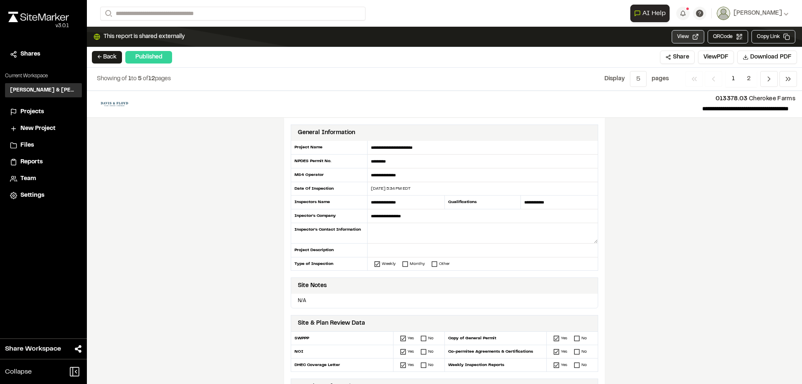
click at [696, 40] on button "View" at bounding box center [688, 36] width 33 height 13
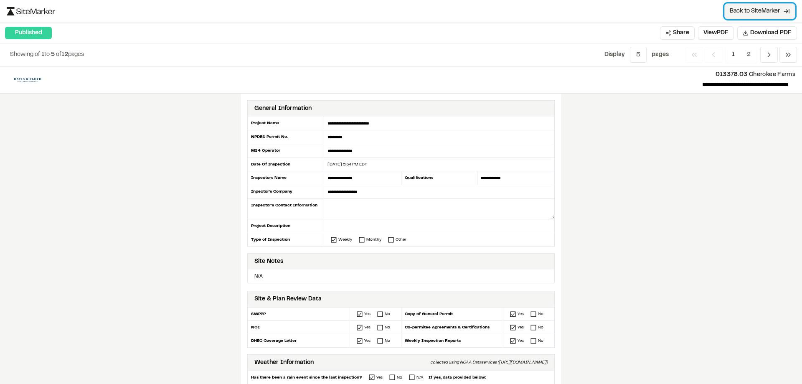
click at [769, 12] on span "Back to SiteMarker" at bounding box center [755, 11] width 50 height 8
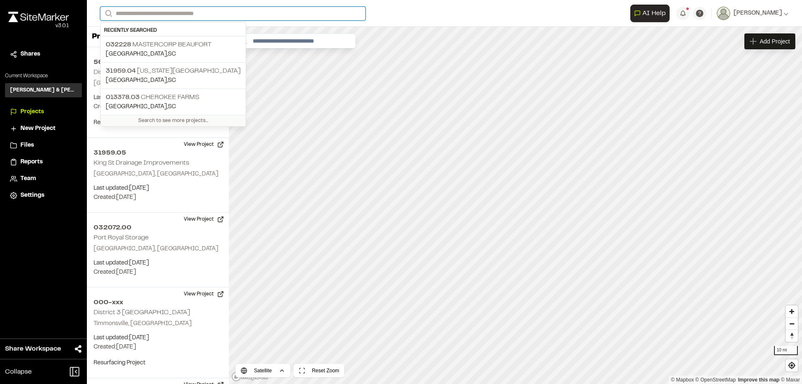
click at [168, 19] on input "Search" at bounding box center [232, 14] width 265 height 14
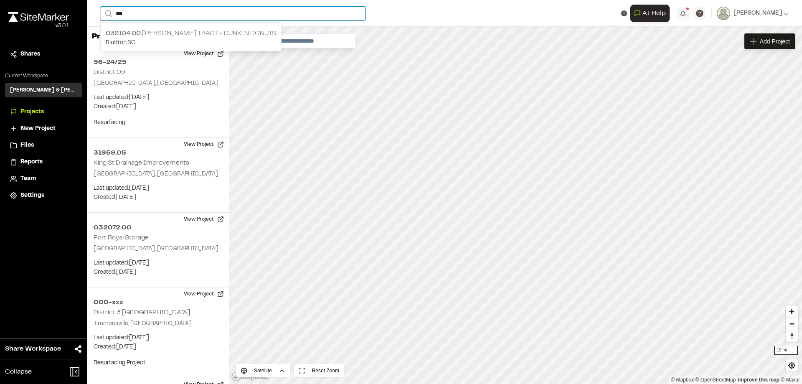
type input "***"
click at [176, 34] on p "032104.00 [PERSON_NAME] Tract - Dunkin Donuts" at bounding box center [191, 33] width 171 height 10
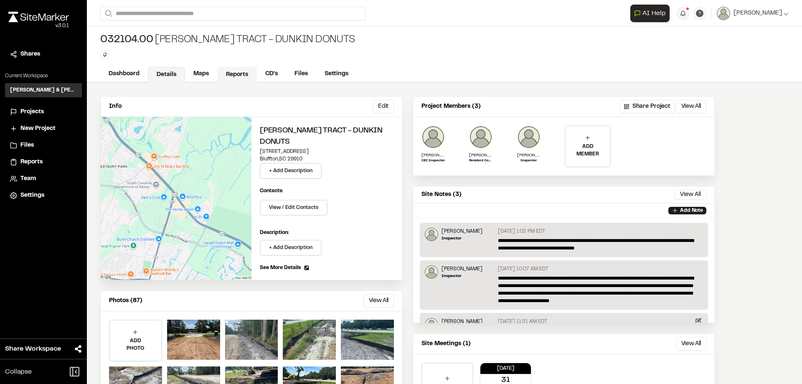
click at [231, 74] on link "Reports" at bounding box center [237, 75] width 40 height 16
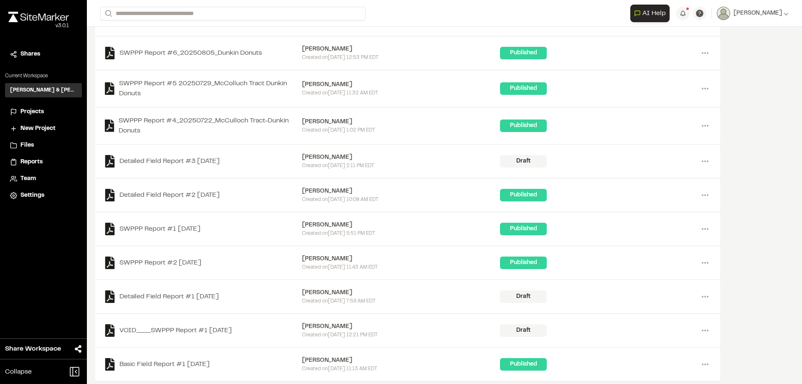
scroll to position [179, 0]
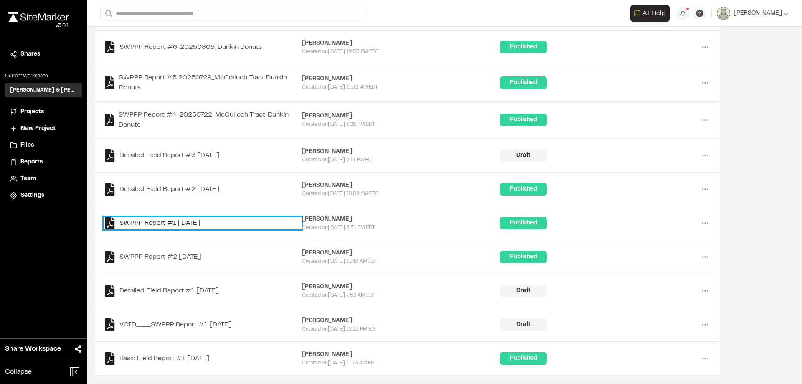
click at [206, 222] on link "SWPPP Report #1 [DATE]" at bounding box center [203, 223] width 199 height 13
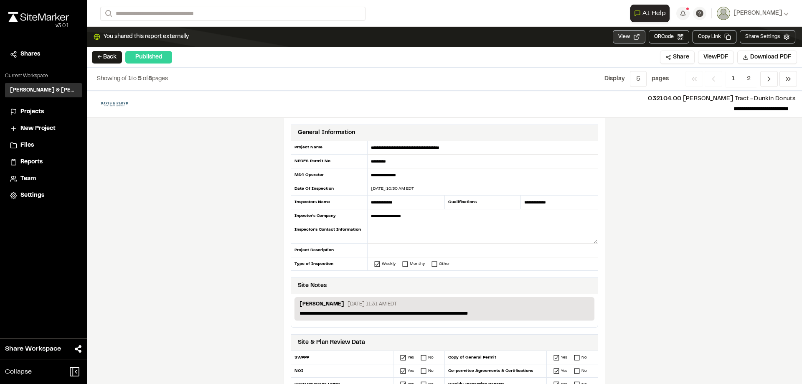
click at [638, 38] on button "View" at bounding box center [629, 36] width 33 height 13
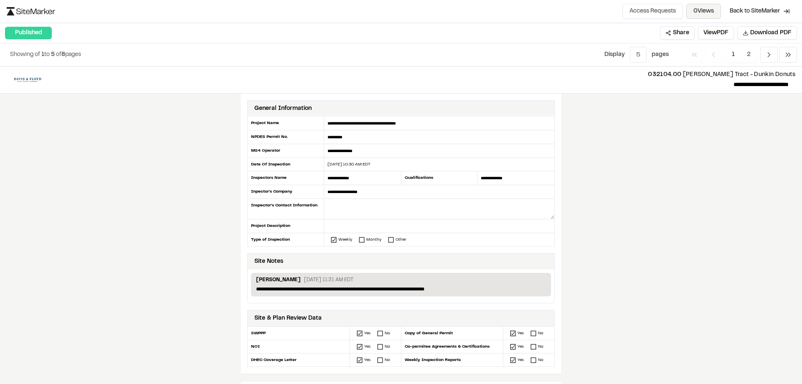
click at [700, 12] on span "0 Views" at bounding box center [704, 11] width 20 height 9
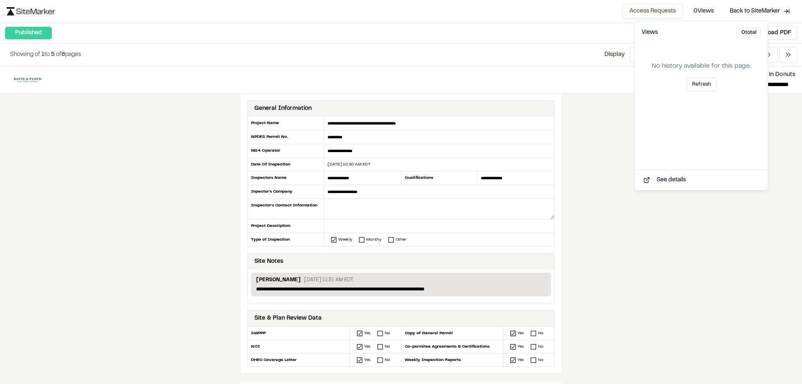
click at [576, 34] on div "Published Share View PDF Download PDF" at bounding box center [401, 33] width 802 height 20
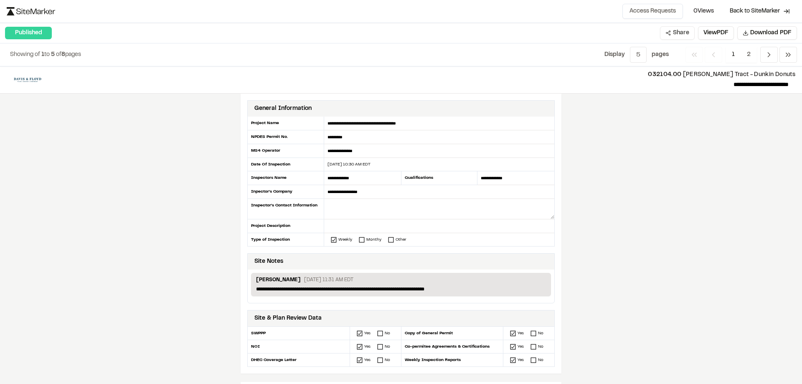
click at [677, 34] on button "Share" at bounding box center [677, 32] width 35 height 13
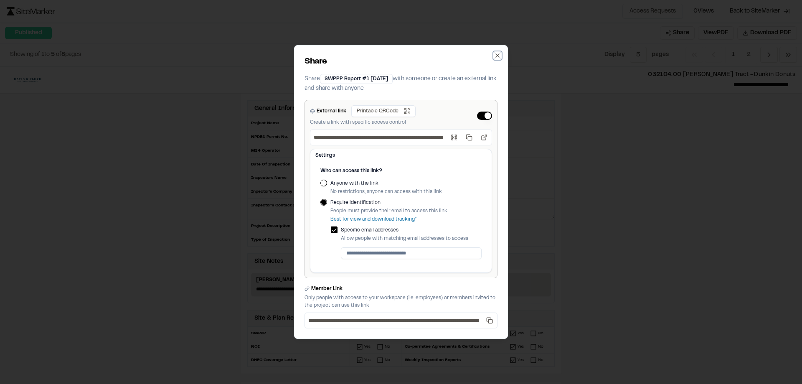
click at [497, 58] on icon "button" at bounding box center [497, 55] width 7 height 7
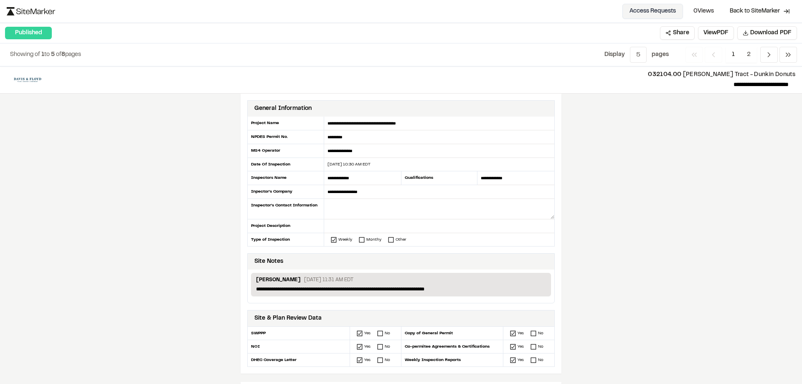
click at [651, 14] on button "Access Requests" at bounding box center [653, 11] width 61 height 15
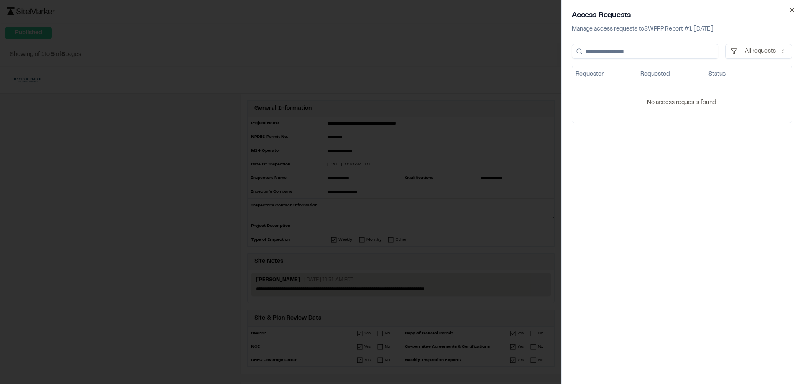
click at [794, 10] on icon "button" at bounding box center [792, 10] width 7 height 7
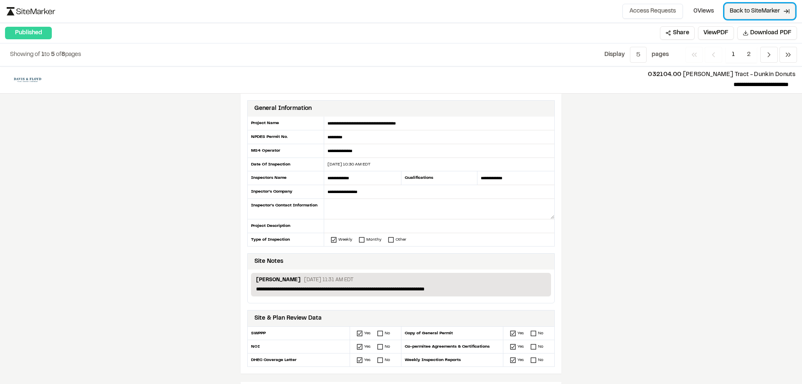
click at [751, 13] on span "Back to SiteMarker" at bounding box center [755, 11] width 50 height 8
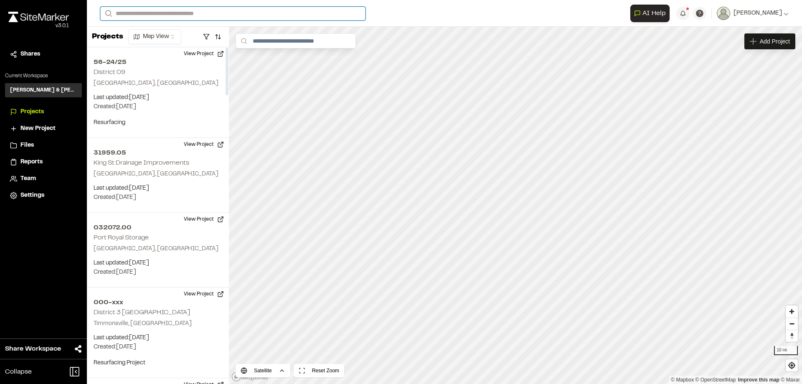
click at [162, 16] on input "Search" at bounding box center [232, 14] width 265 height 14
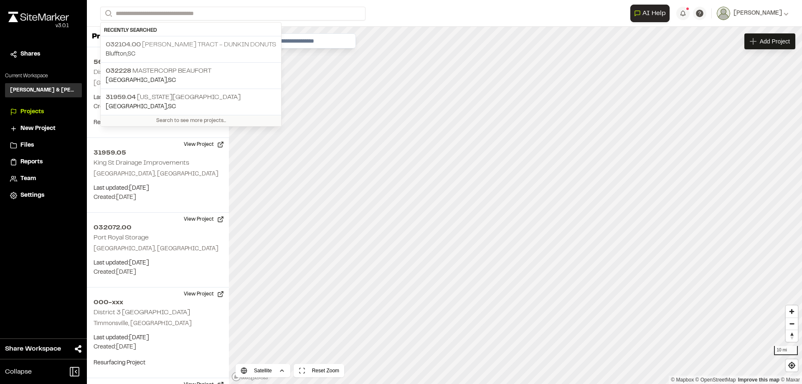
click at [173, 47] on p "032104.00 [PERSON_NAME] Tract - Dunkin Donuts" at bounding box center [191, 45] width 171 height 10
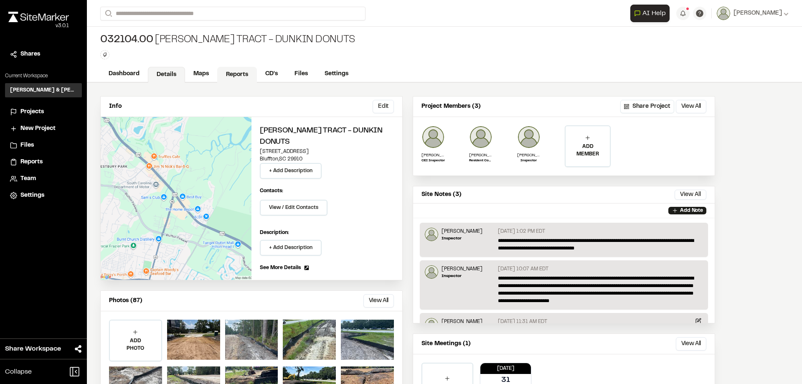
click at [243, 75] on link "Reports" at bounding box center [237, 75] width 40 height 16
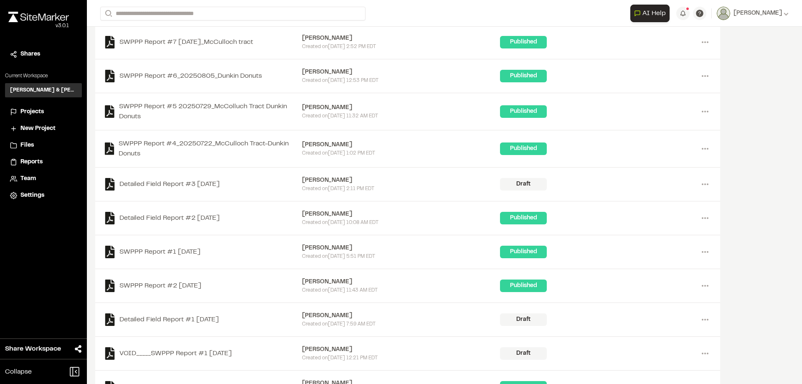
scroll to position [179, 0]
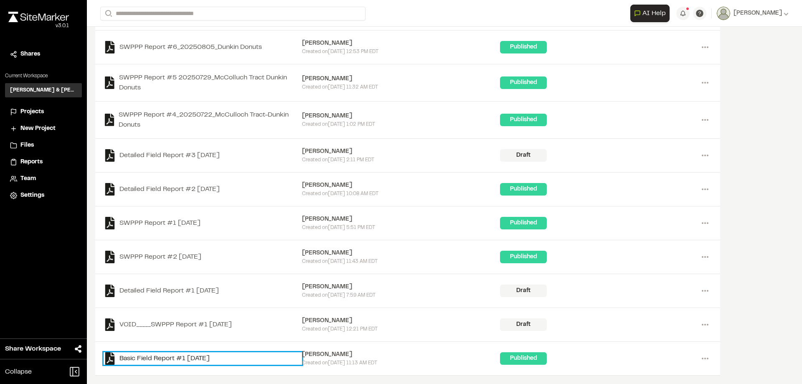
click at [206, 360] on link "Basic Field Report #1 [DATE]" at bounding box center [203, 358] width 199 height 13
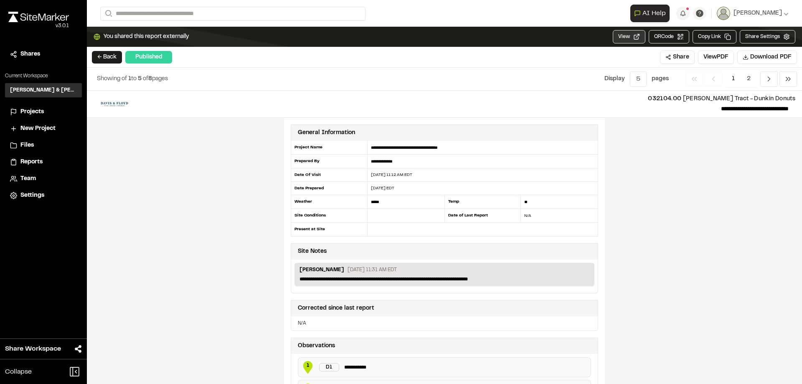
click at [624, 35] on button "View" at bounding box center [629, 36] width 33 height 13
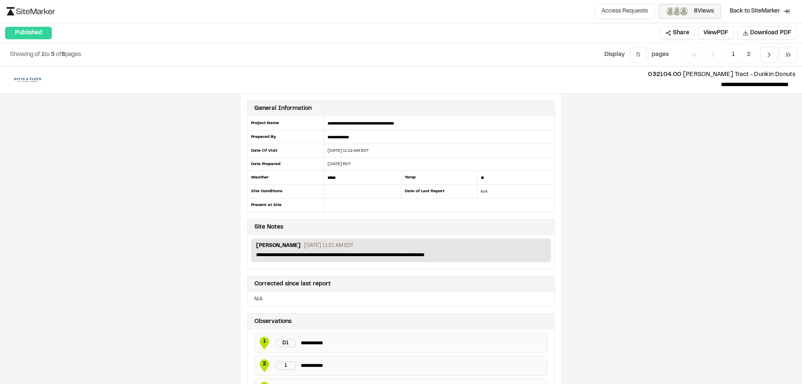
click at [703, 9] on span "8 Views" at bounding box center [704, 11] width 20 height 9
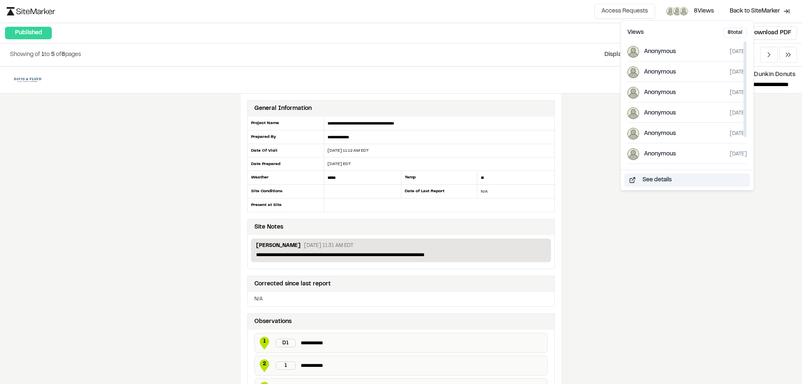
click at [660, 182] on button "See details" at bounding box center [687, 179] width 126 height 13
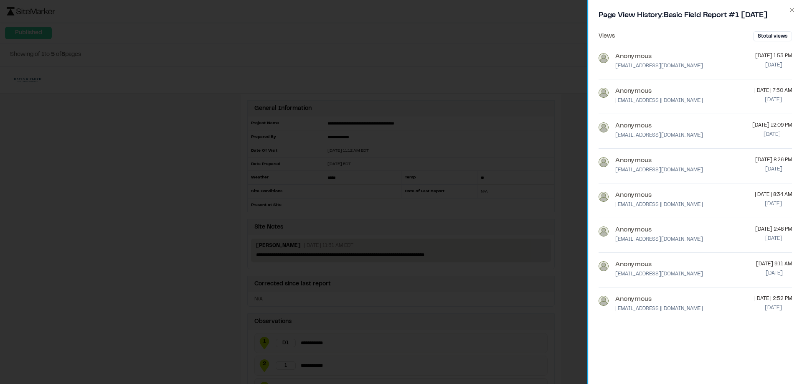
click at [792, 15] on div "Close Page View History: Basic Field Report #1 [DATE] Views 8 total views Anony…" at bounding box center [695, 192] width 214 height 384
click at [794, 8] on icon "button" at bounding box center [792, 10] width 7 height 7
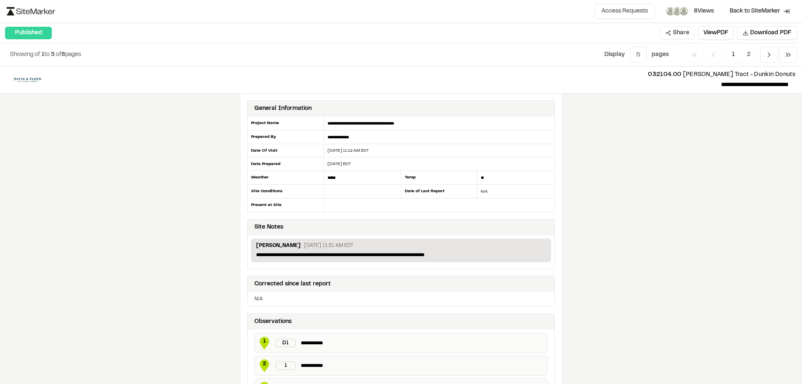
click at [677, 36] on button "Share" at bounding box center [677, 32] width 35 height 13
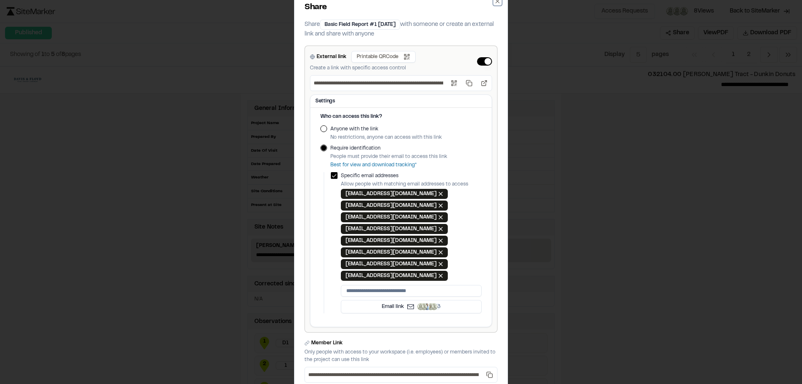
click at [496, 2] on icon "button" at bounding box center [498, 1] width 4 height 4
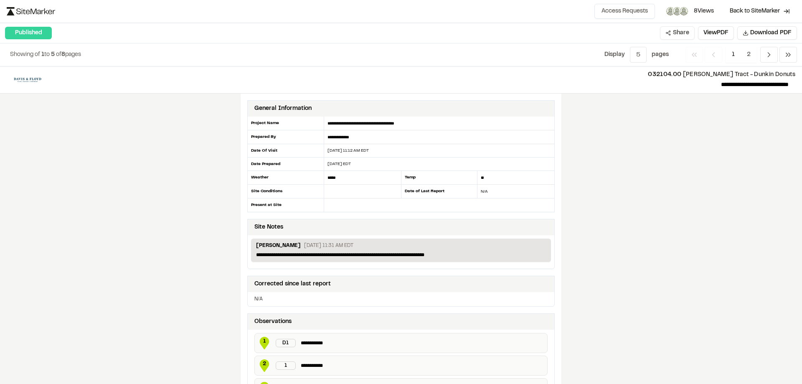
click at [675, 34] on button "Share" at bounding box center [677, 32] width 35 height 13
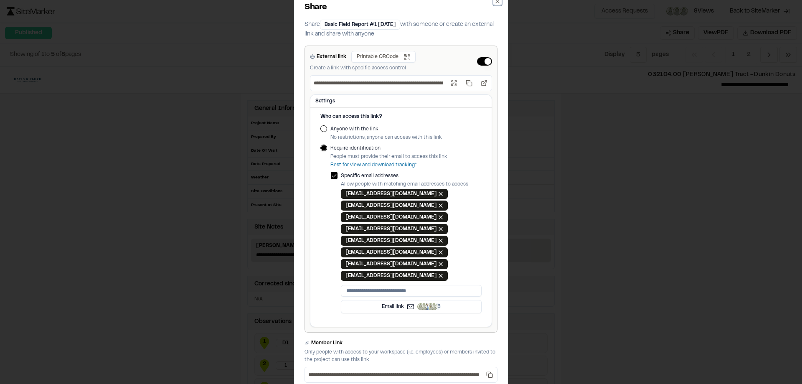
click at [496, 3] on icon "button" at bounding box center [498, 1] width 4 height 4
